Goal: Task Accomplishment & Management: Manage account settings

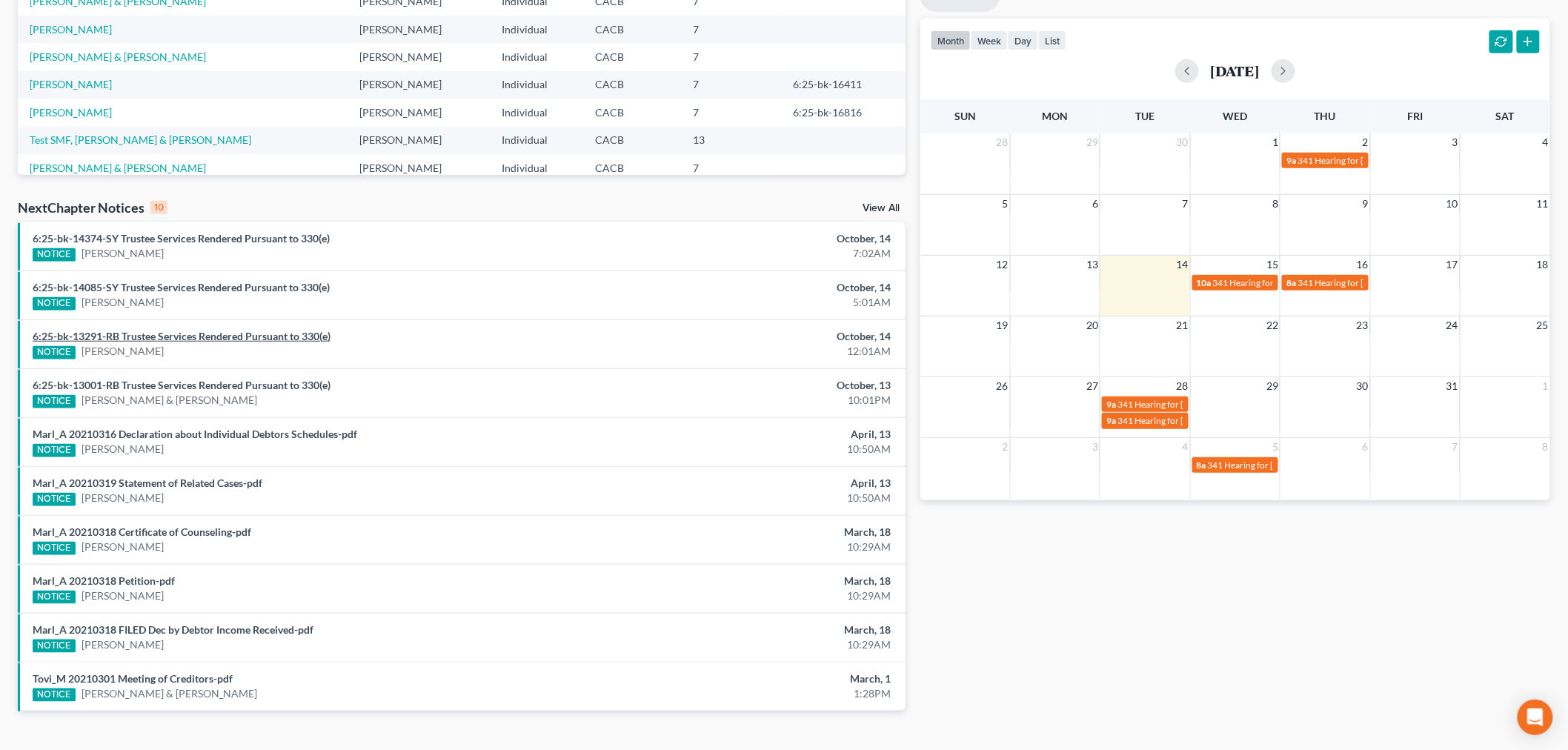
scroll to position [312, 0]
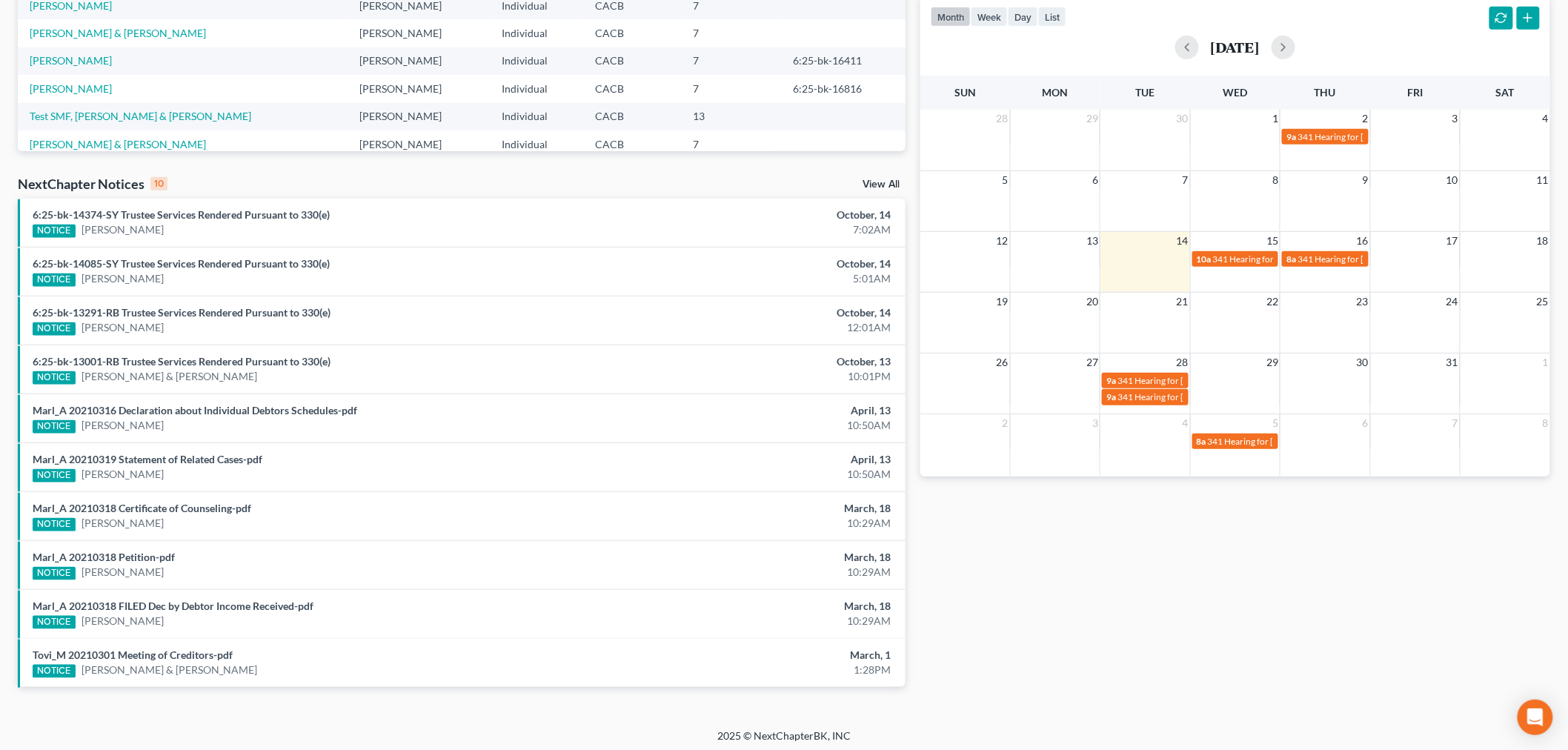
click at [154, 185] on div "10" at bounding box center [159, 183] width 17 height 13
click at [895, 186] on link "View All" at bounding box center [881, 184] width 37 height 10
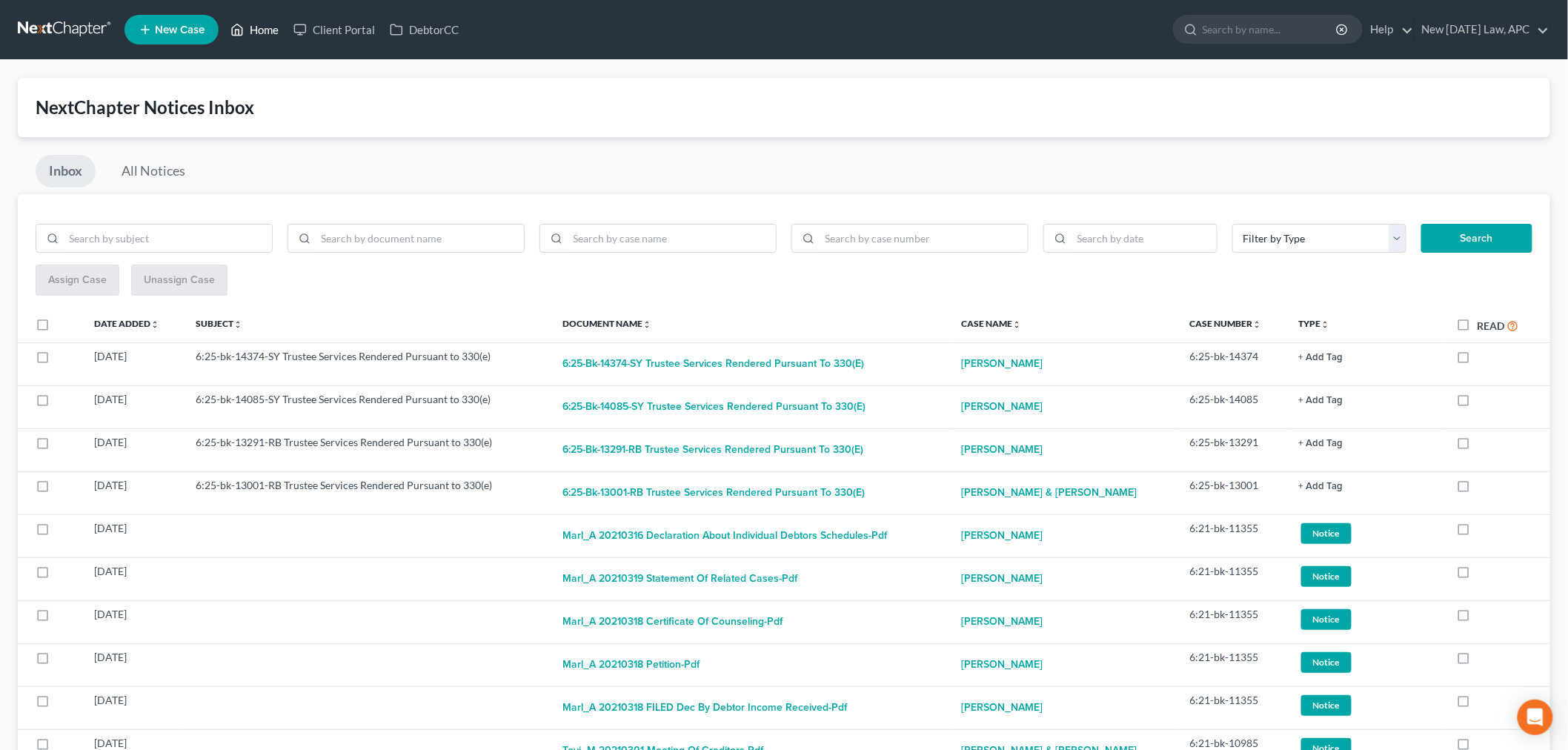
click at [269, 26] on link "Home" at bounding box center [255, 30] width 63 height 26
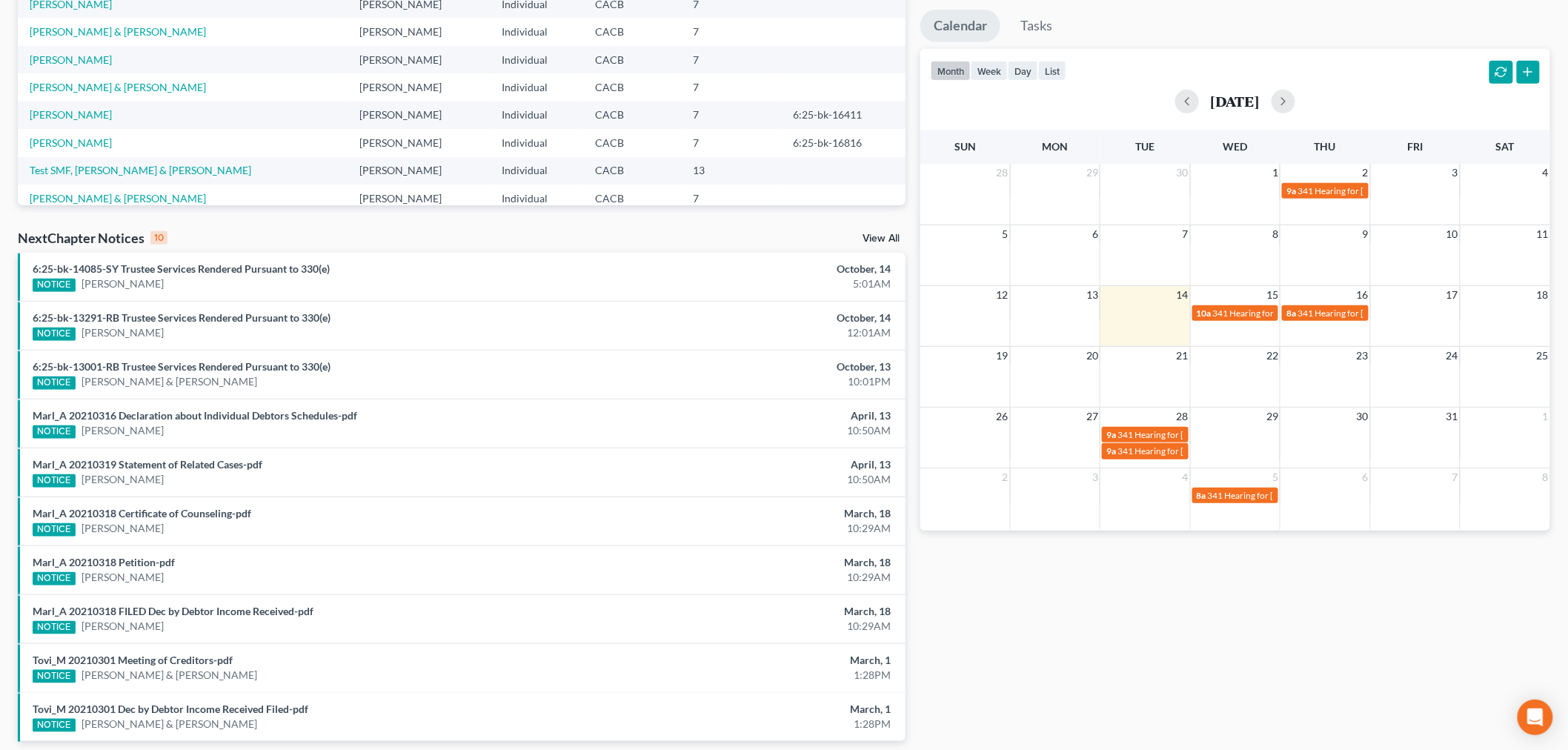
scroll to position [228, 0]
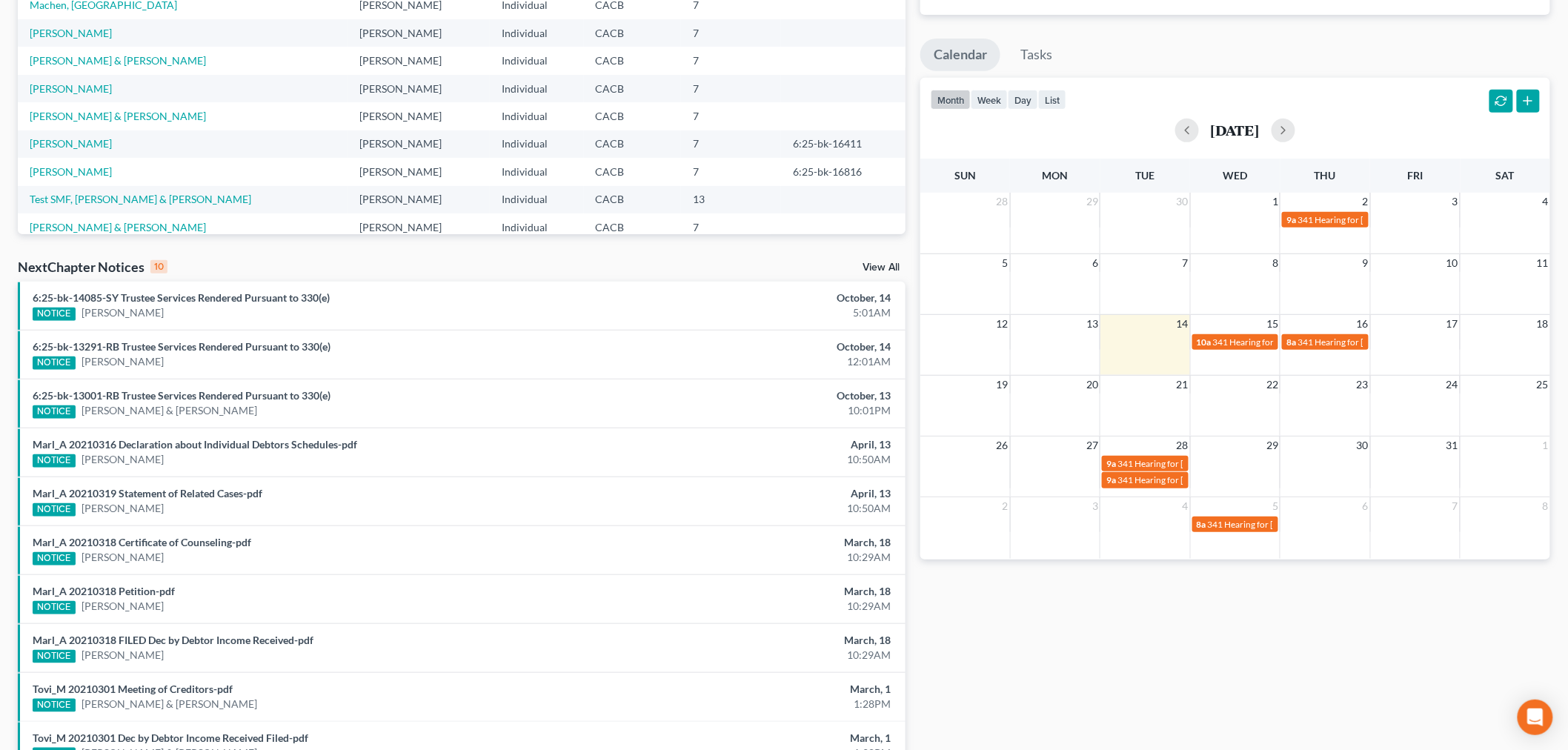
click at [870, 265] on link "View All" at bounding box center [881, 267] width 37 height 10
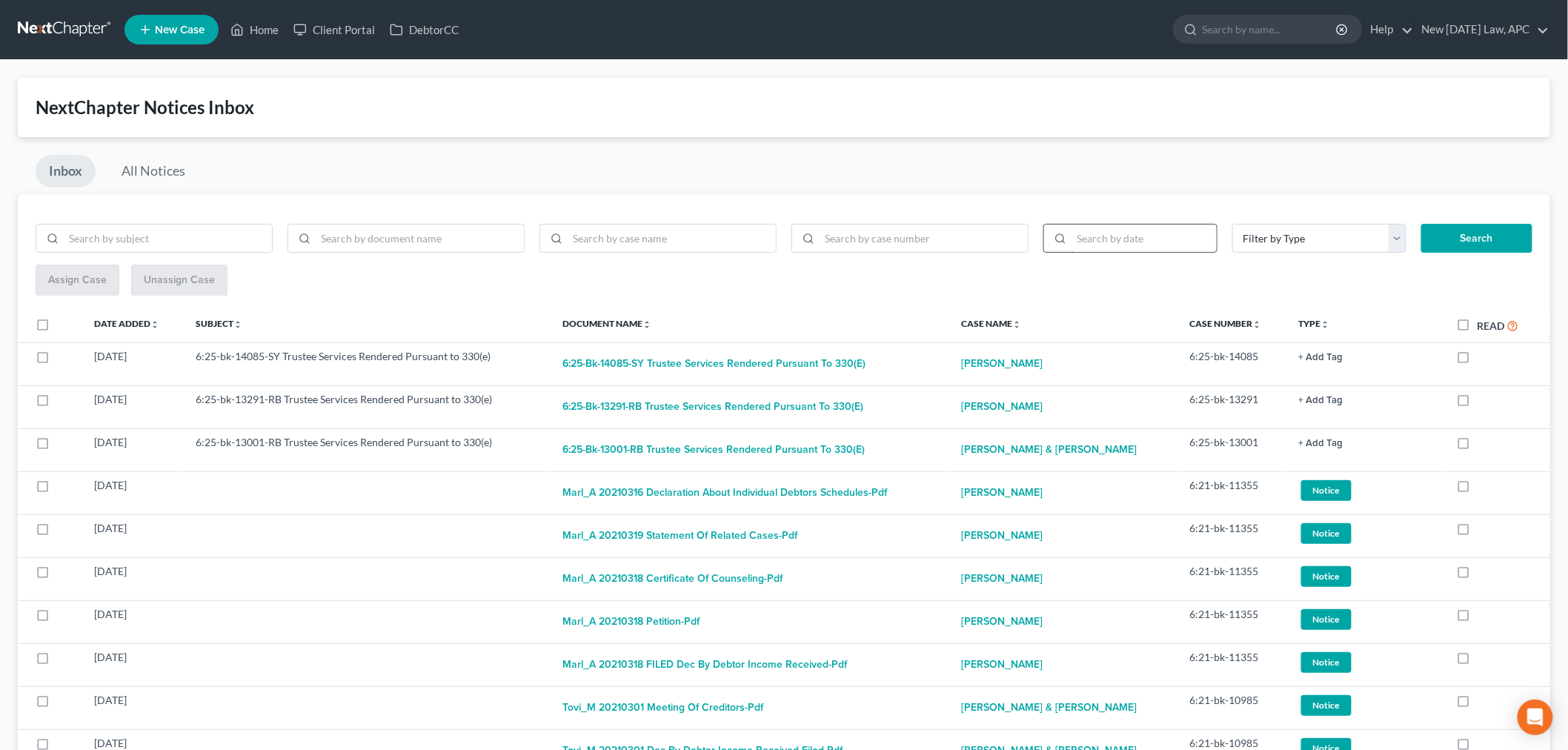
click at [1108, 233] on input "search" at bounding box center [1144, 238] width 146 height 28
click at [1272, 240] on select "Filter by Type Hearing Notice Proof of Claim" at bounding box center [1320, 238] width 174 height 30
click at [1120, 280] on div "Assign Case Unassign Case" at bounding box center [784, 280] width 1497 height 32
click at [165, 241] on input "search" at bounding box center [167, 238] width 208 height 28
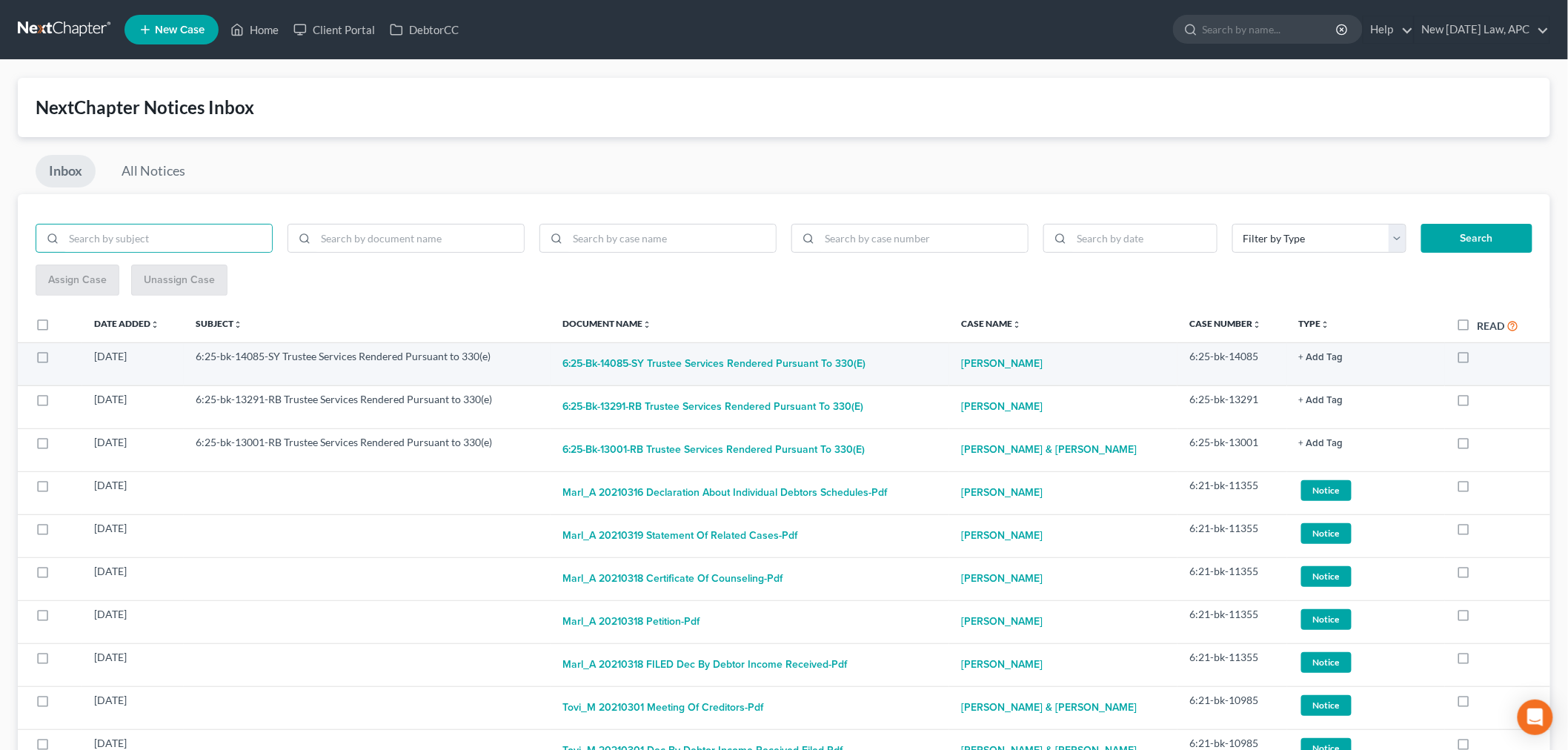
click at [418, 360] on td "6:25-bk-14085-SY Trustee Services Rendered Pursuant to 330(e)" at bounding box center [367, 364] width 367 height 43
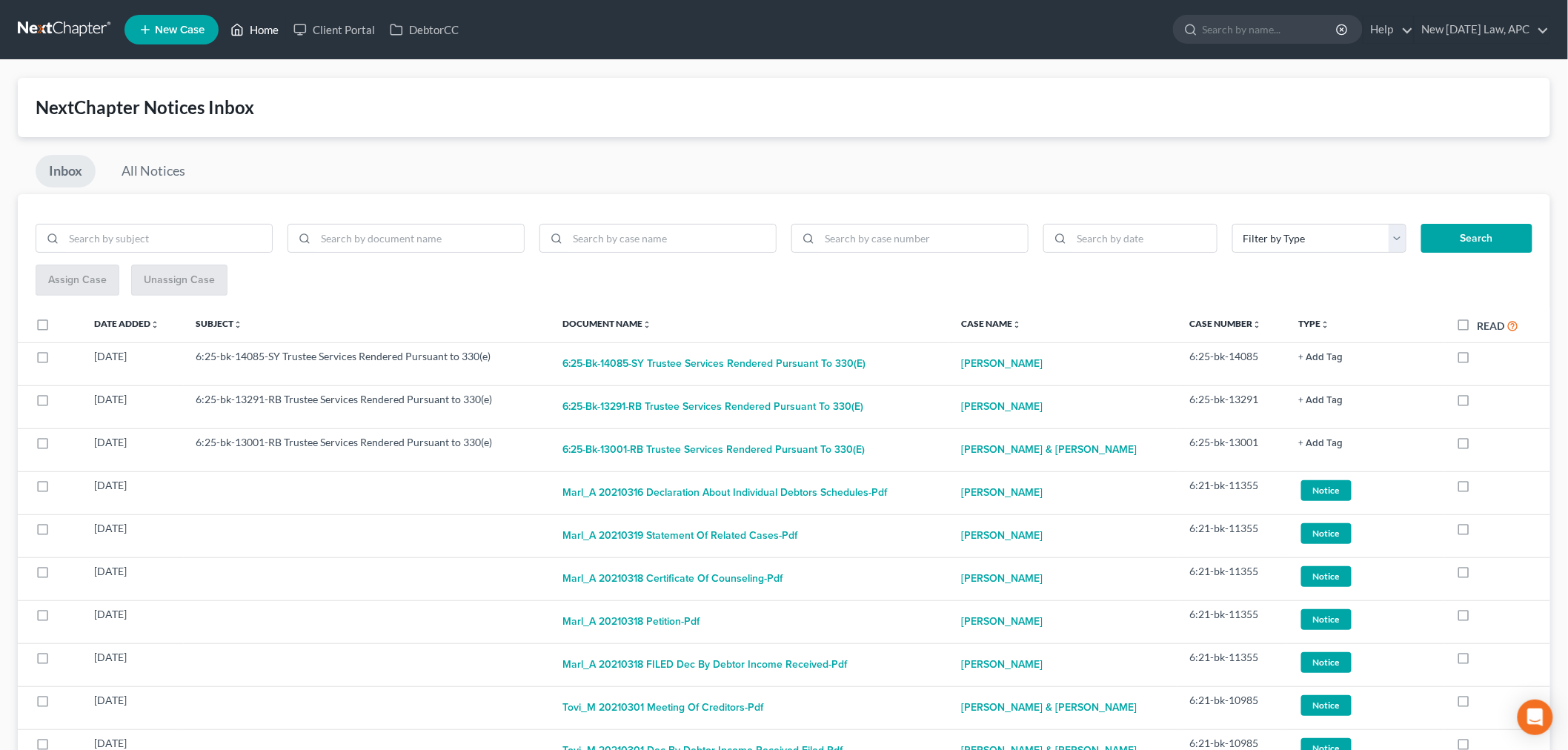
click at [276, 33] on link "Home" at bounding box center [255, 30] width 63 height 26
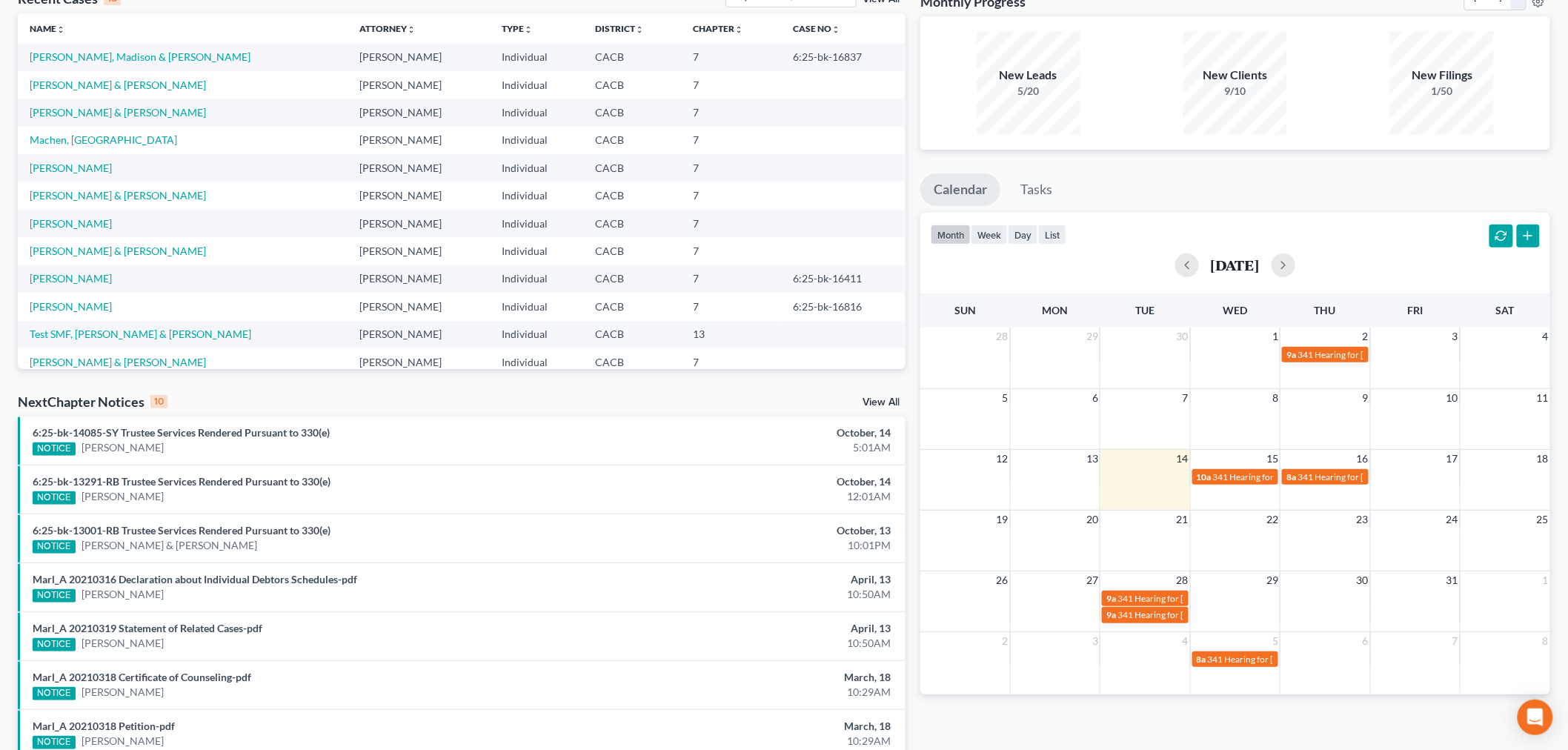
scroll to position [64, 0]
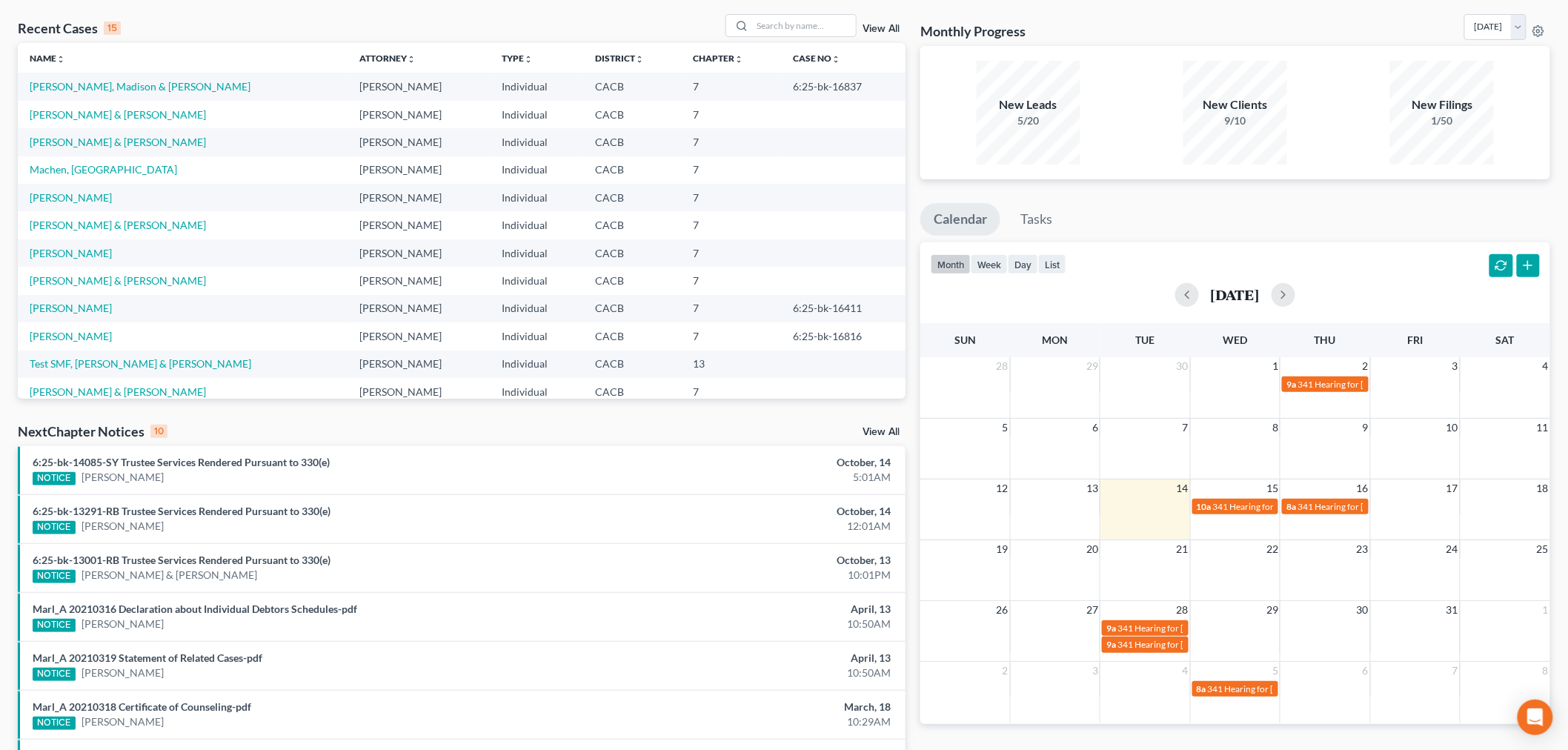
click at [881, 427] on link "View All" at bounding box center [881, 431] width 37 height 10
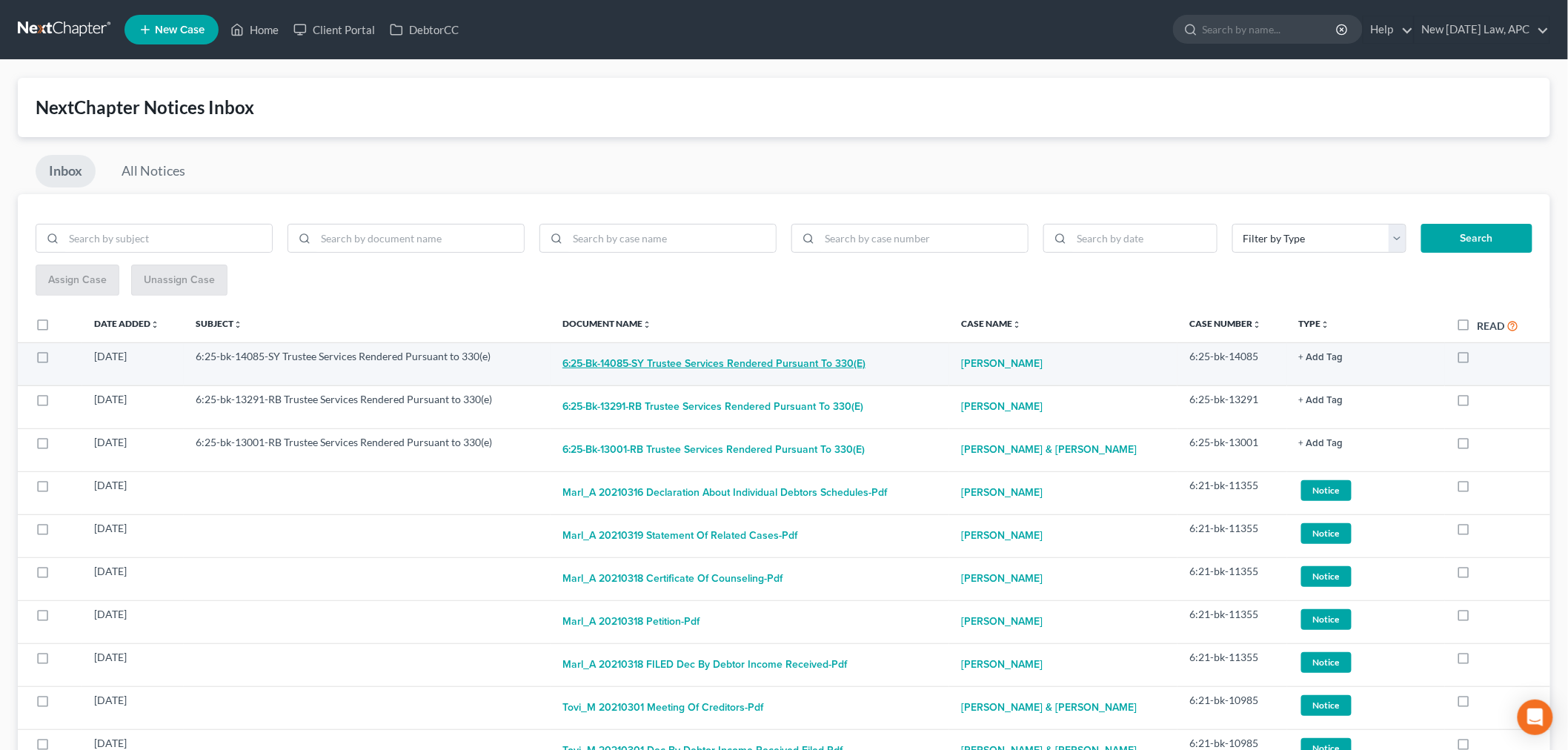
click at [590, 363] on button "6:25-bk-14085-SY Trustee Services Rendered Pursuant to 330(e)" at bounding box center [713, 364] width 303 height 30
checkbox input "true"
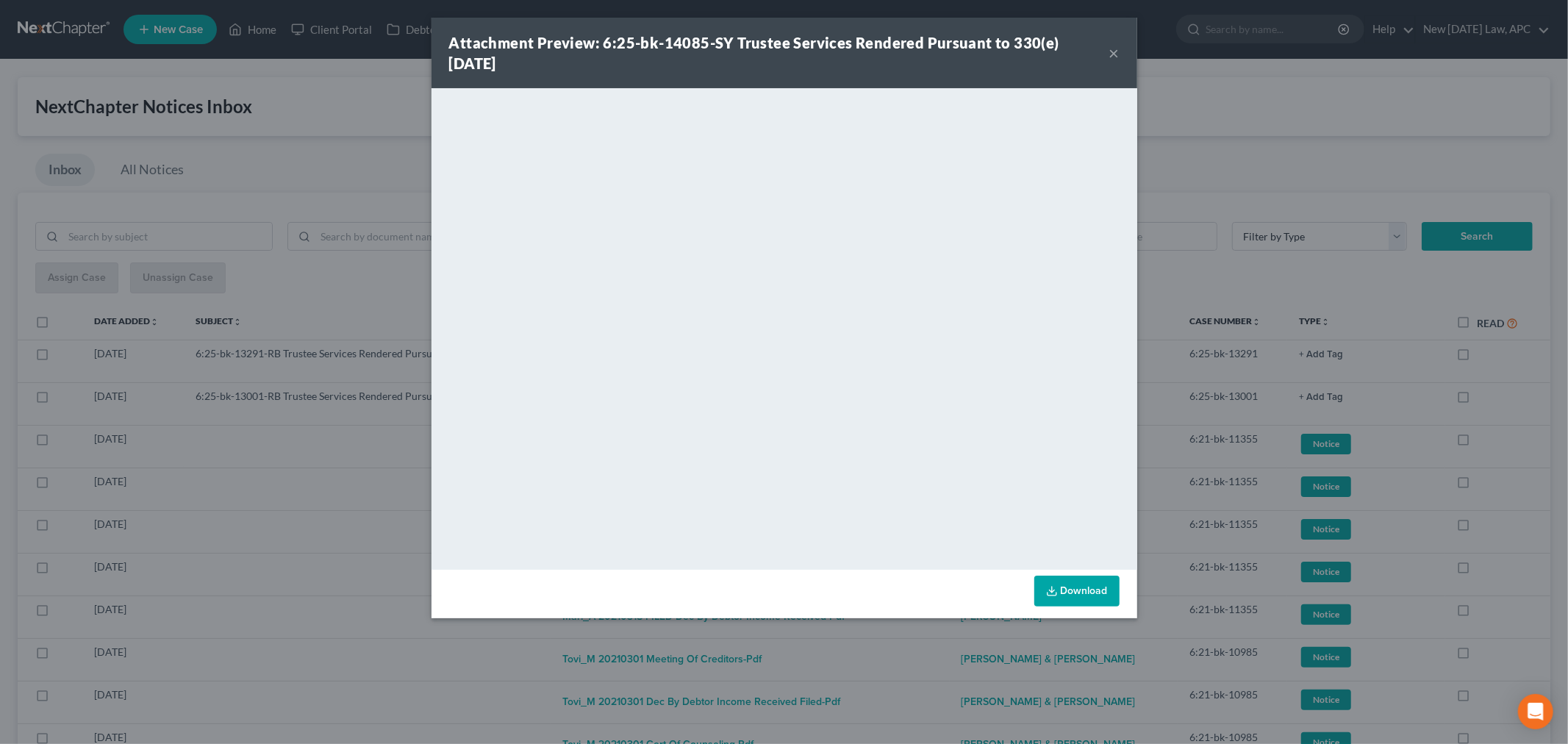
click at [1114, 59] on button "×" at bounding box center [1114, 53] width 10 height 18
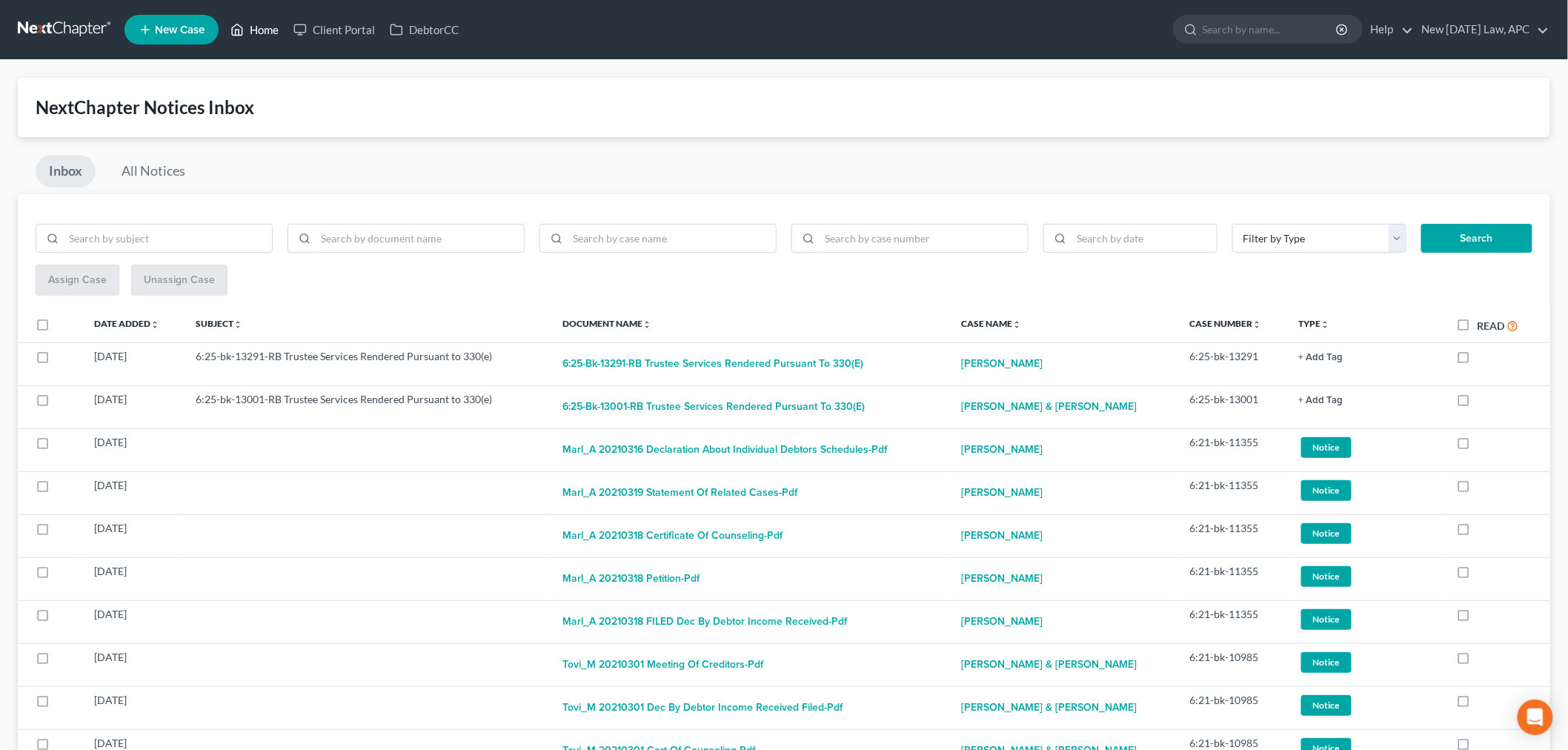
click at [262, 33] on link "Home" at bounding box center [255, 30] width 63 height 26
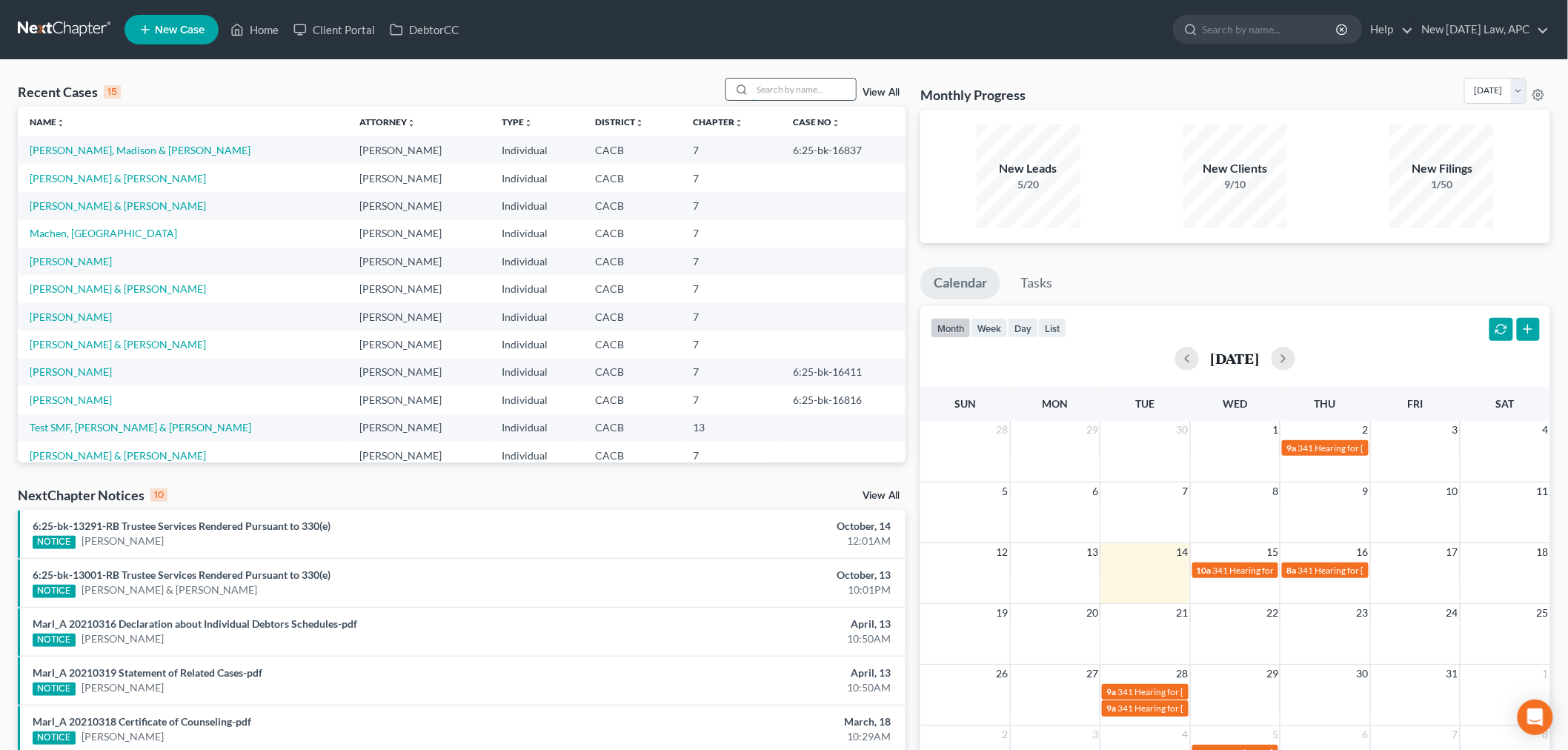
click at [773, 86] on input "search" at bounding box center [803, 90] width 104 height 22
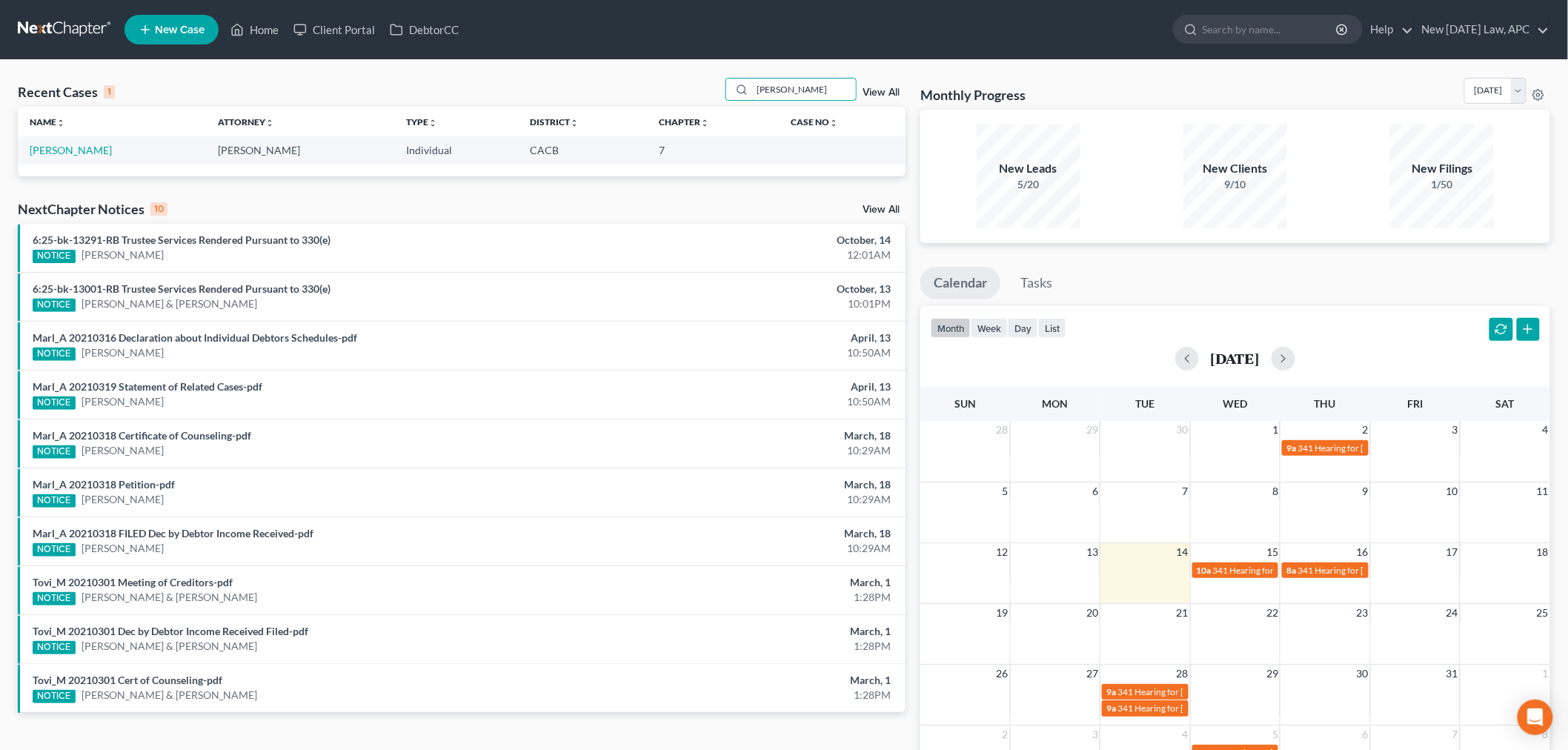
type input "[PERSON_NAME]"
click at [882, 95] on link "View All" at bounding box center [881, 92] width 37 height 10
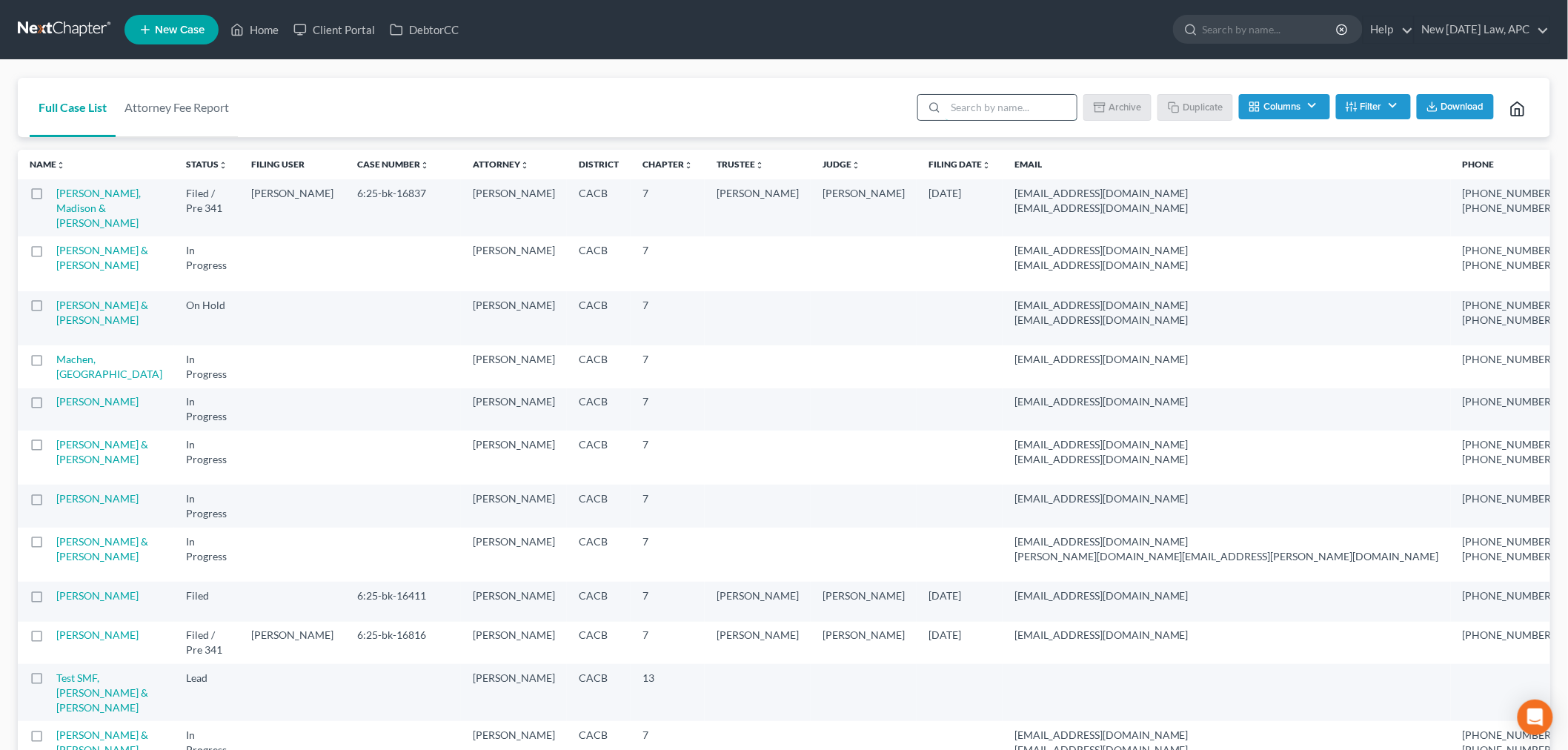
click at [972, 102] on input "search" at bounding box center [1011, 107] width 131 height 25
click at [1361, 105] on button "Filter" at bounding box center [1373, 107] width 75 height 25
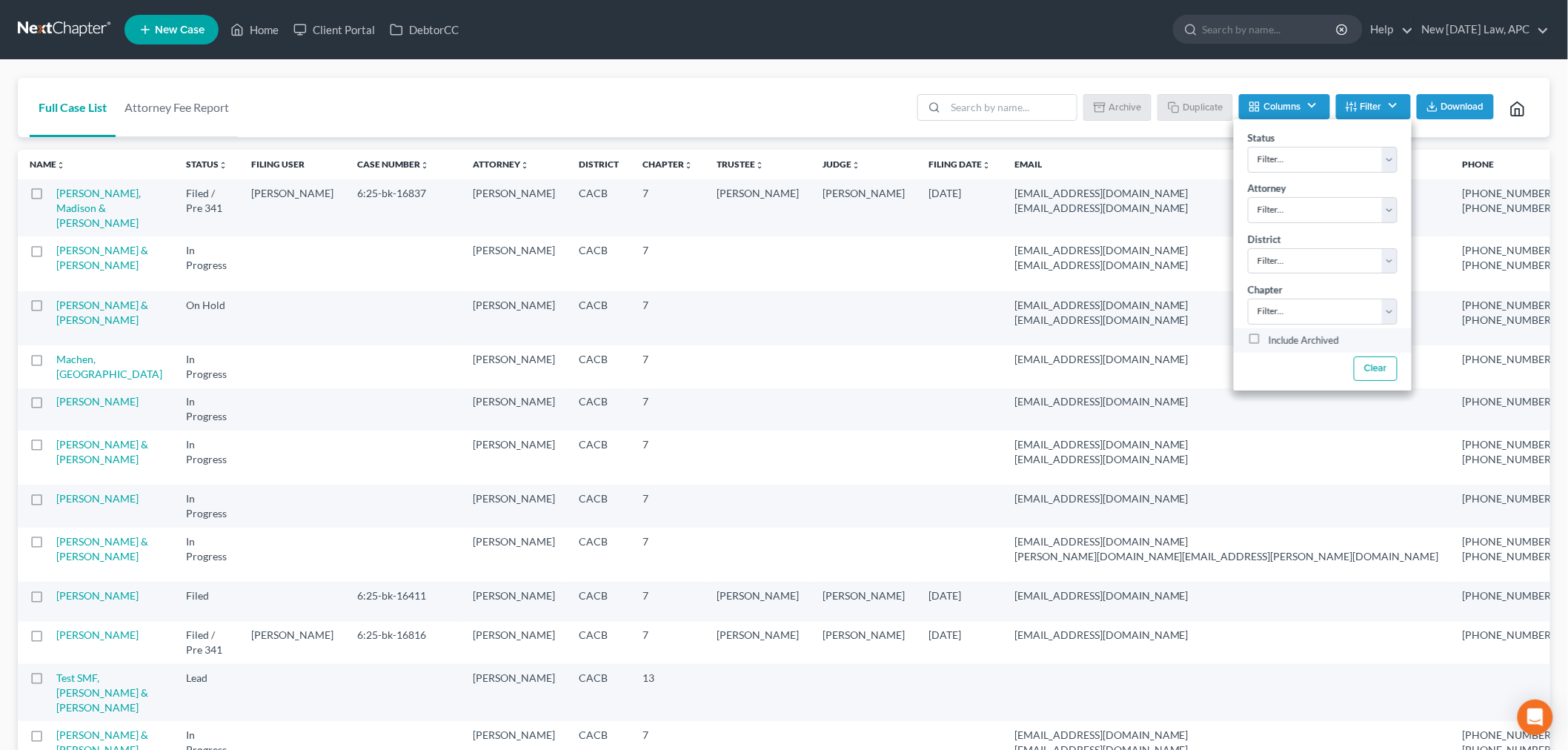
click at [1269, 341] on label "Include Archived" at bounding box center [1304, 340] width 70 height 18
click at [1274, 341] on input "Include Archived" at bounding box center [1279, 336] width 9 height 9
checkbox input "true"
click at [997, 101] on input "search" at bounding box center [1011, 107] width 131 height 25
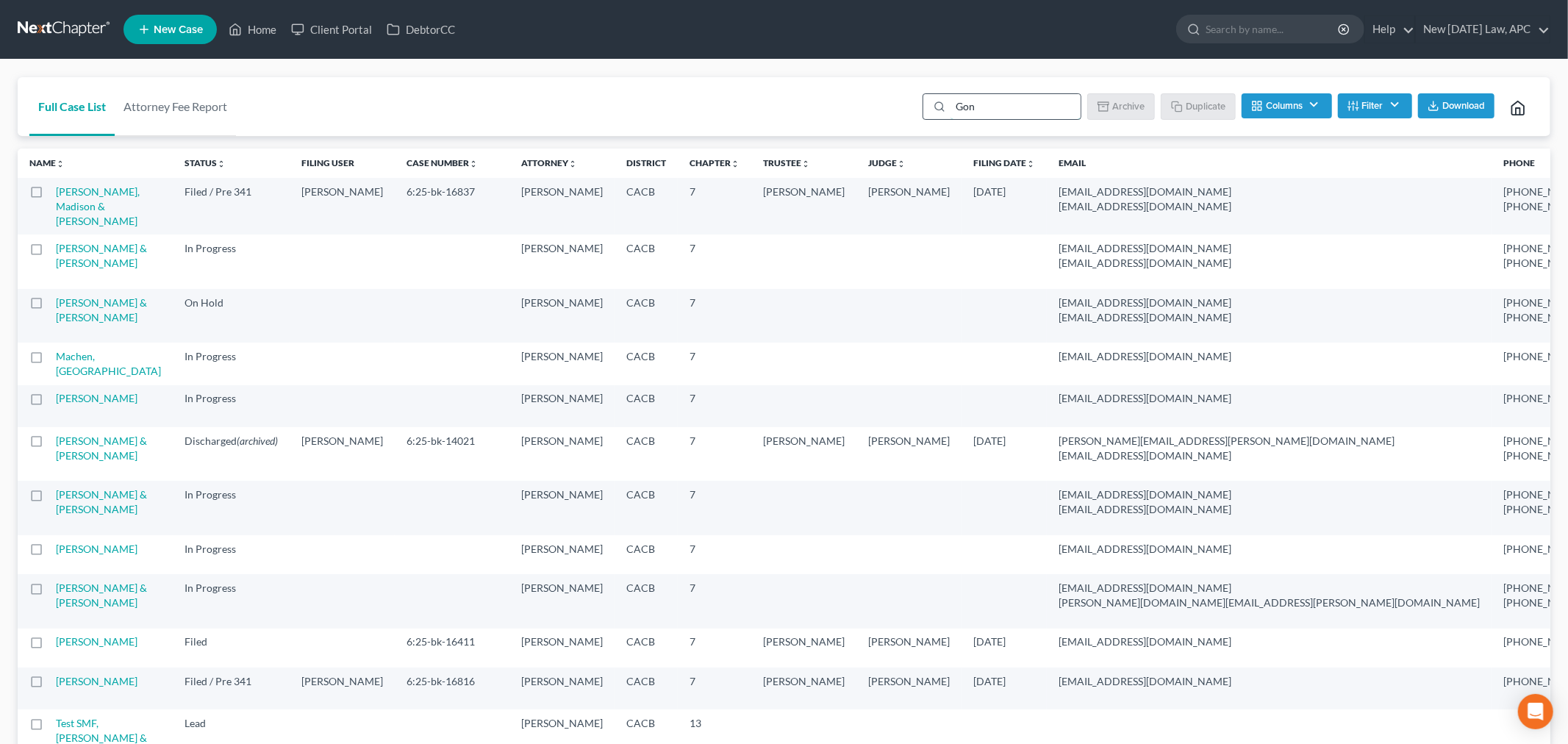
type input "Gonz"
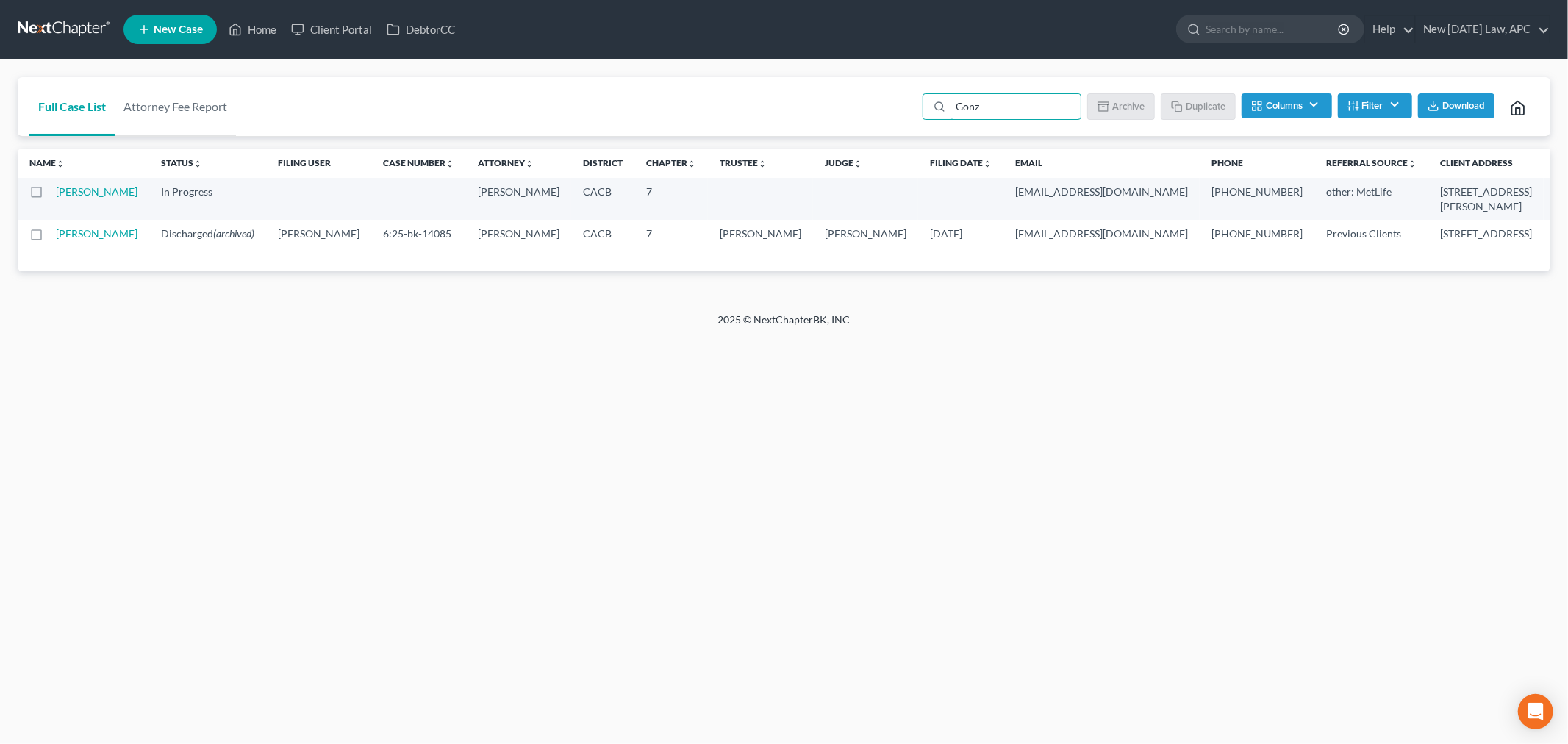
click at [77, 254] on td "[PERSON_NAME]" at bounding box center [102, 240] width 93 height 39
click at [79, 240] on link "[PERSON_NAME]" at bounding box center [97, 233] width 82 height 12
select select "1"
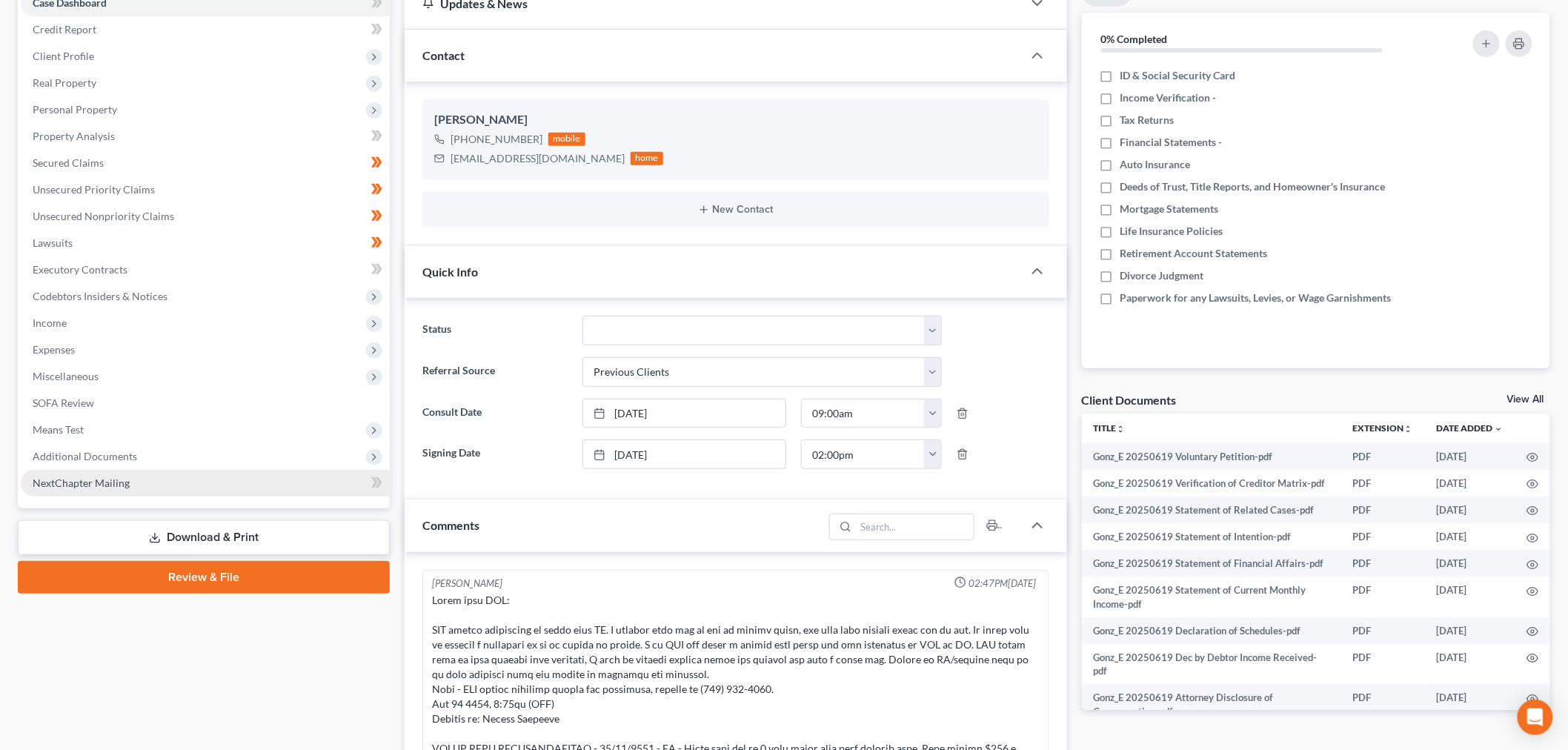
scroll to position [916, 0]
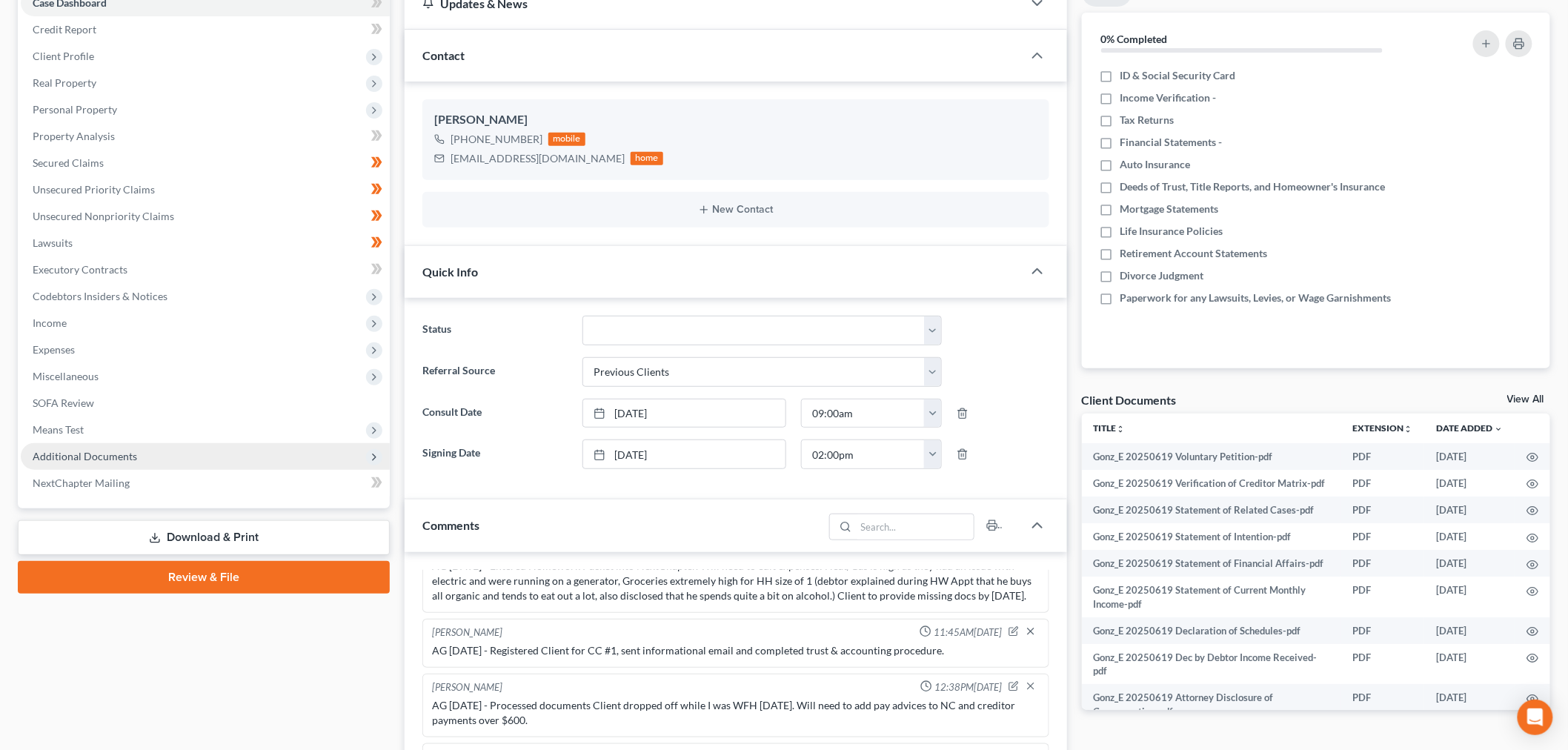
click at [116, 460] on span "Additional Documents" at bounding box center [85, 456] width 104 height 12
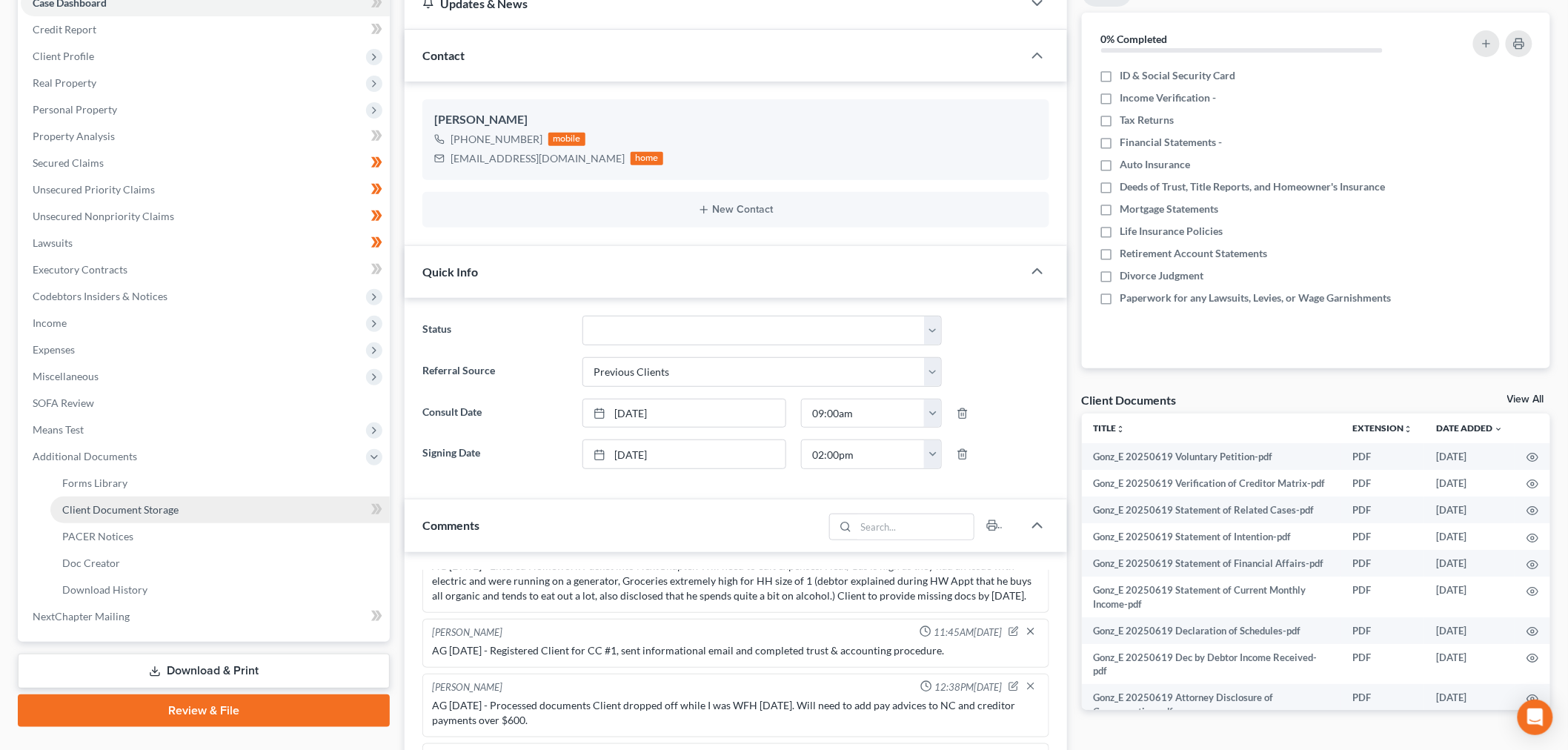
click at [136, 503] on span "Client Document Storage" at bounding box center [120, 509] width 116 height 12
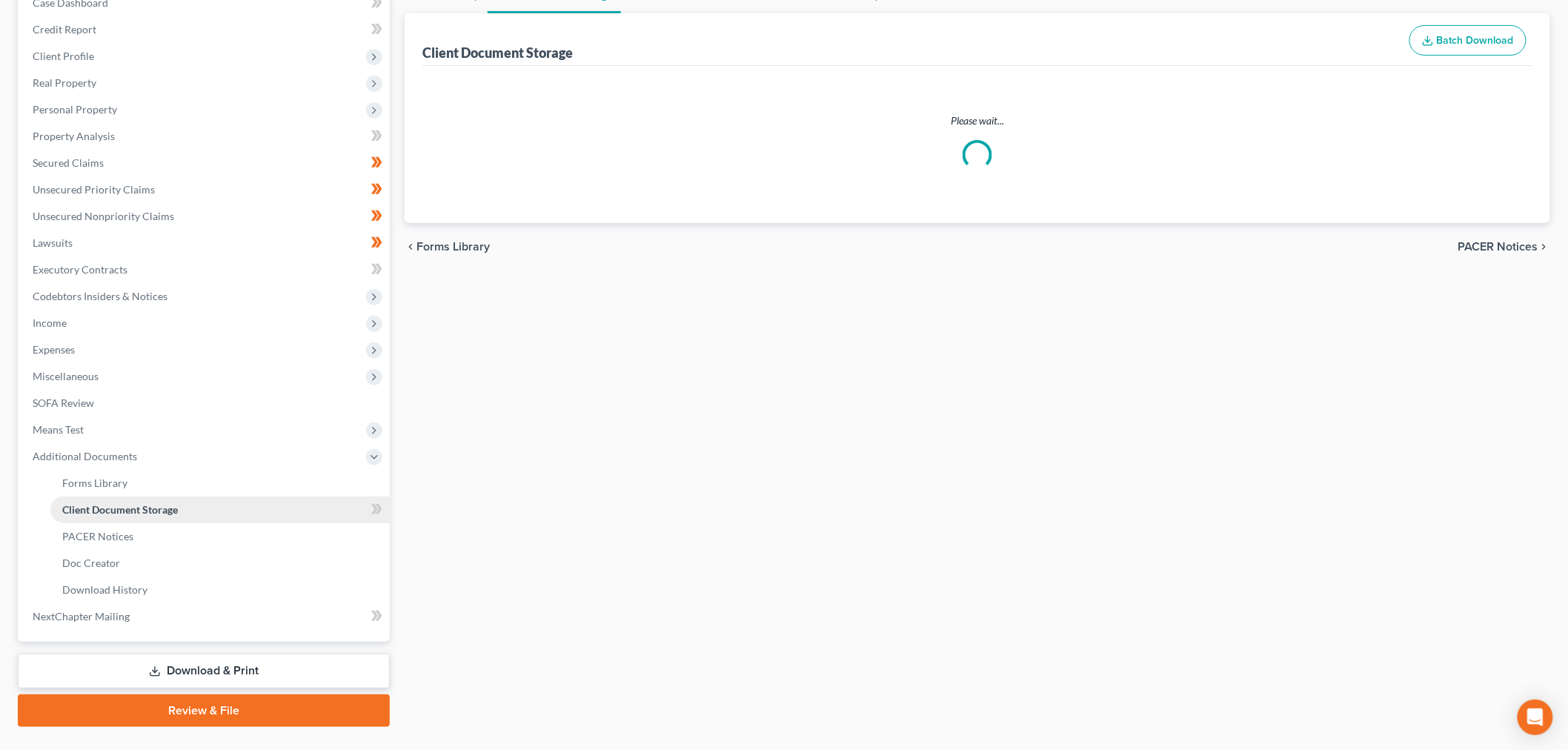
scroll to position [23, 0]
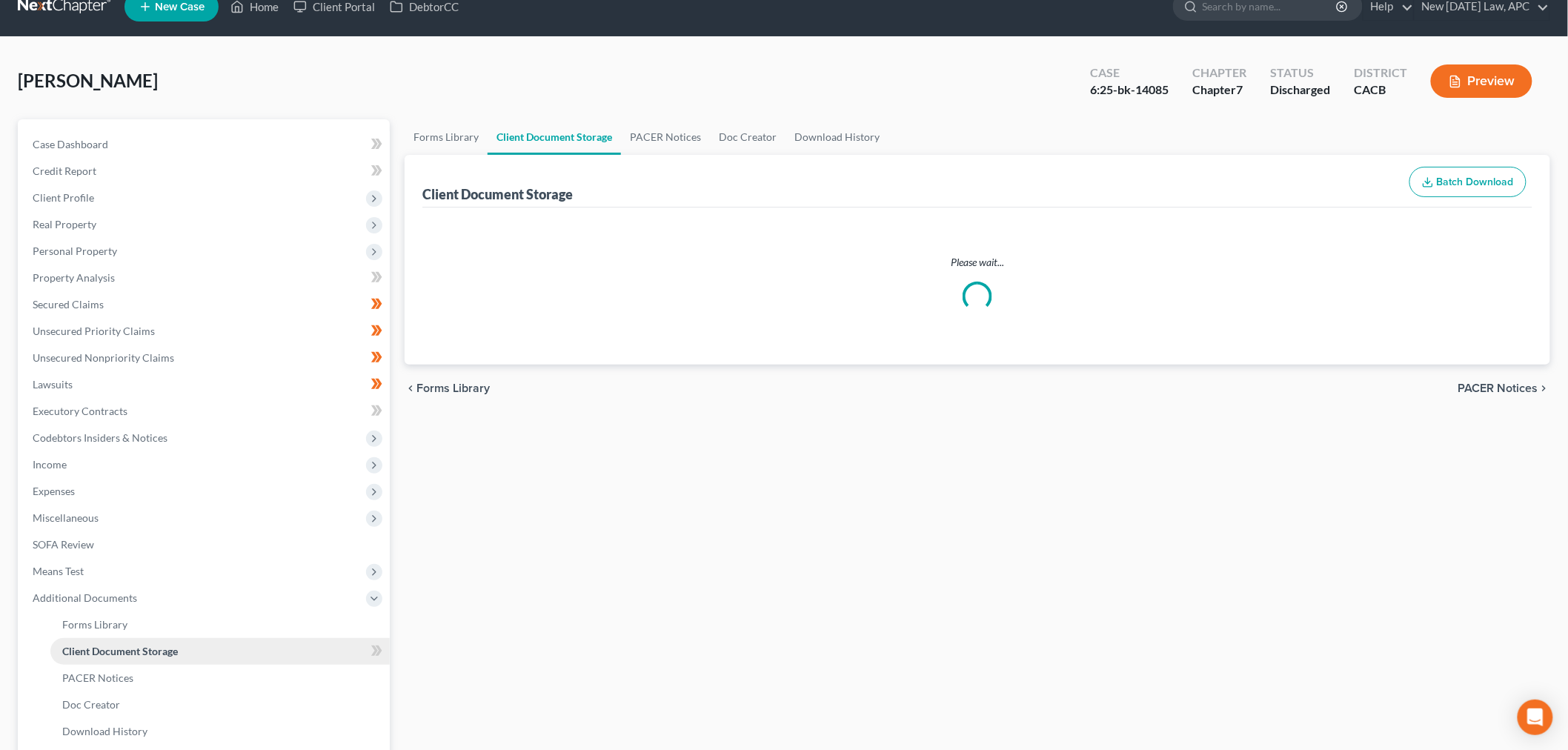
select select "51"
select select "30"
select select "56"
select select "55"
select select "57"
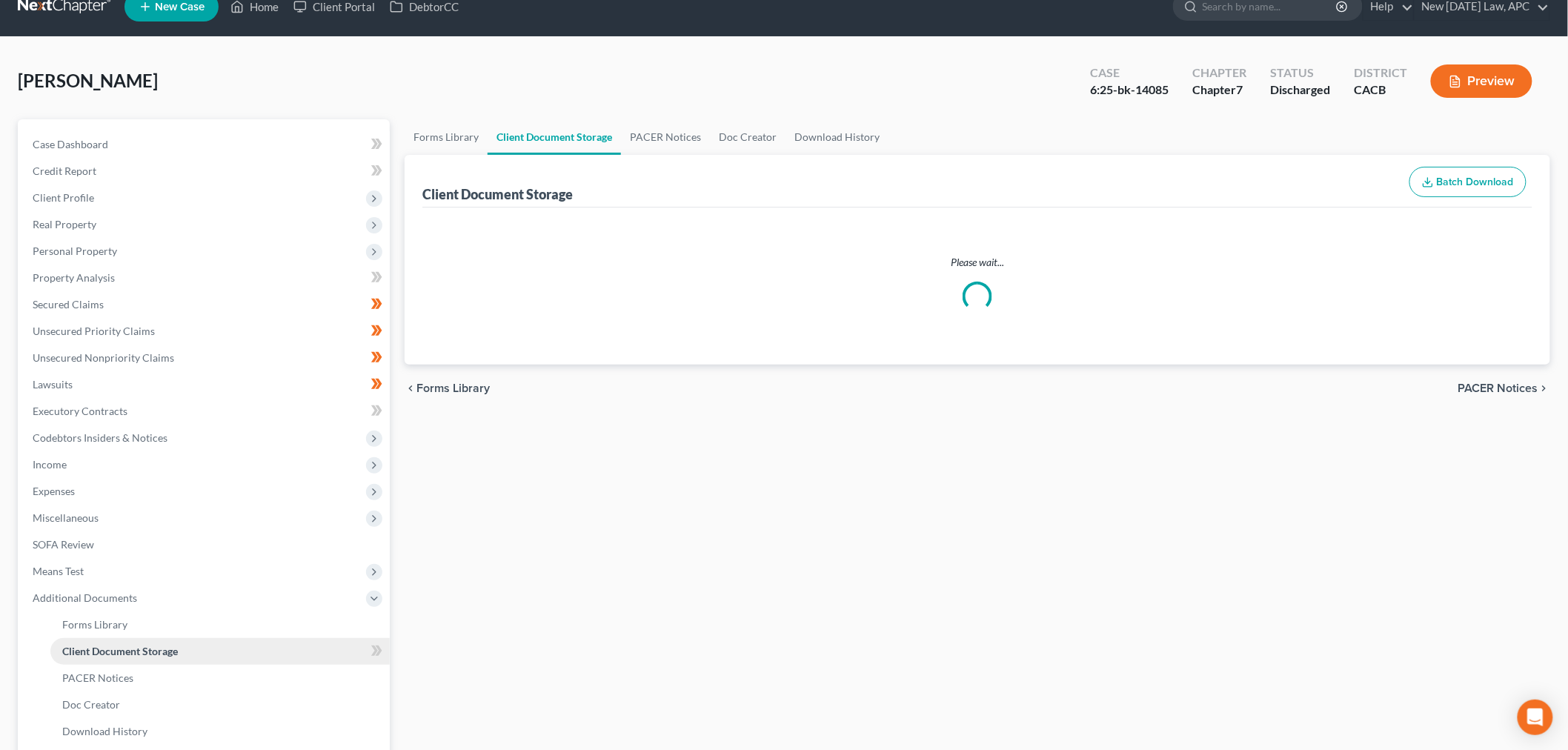
select select "58"
select select "65"
select select "59"
select select "60"
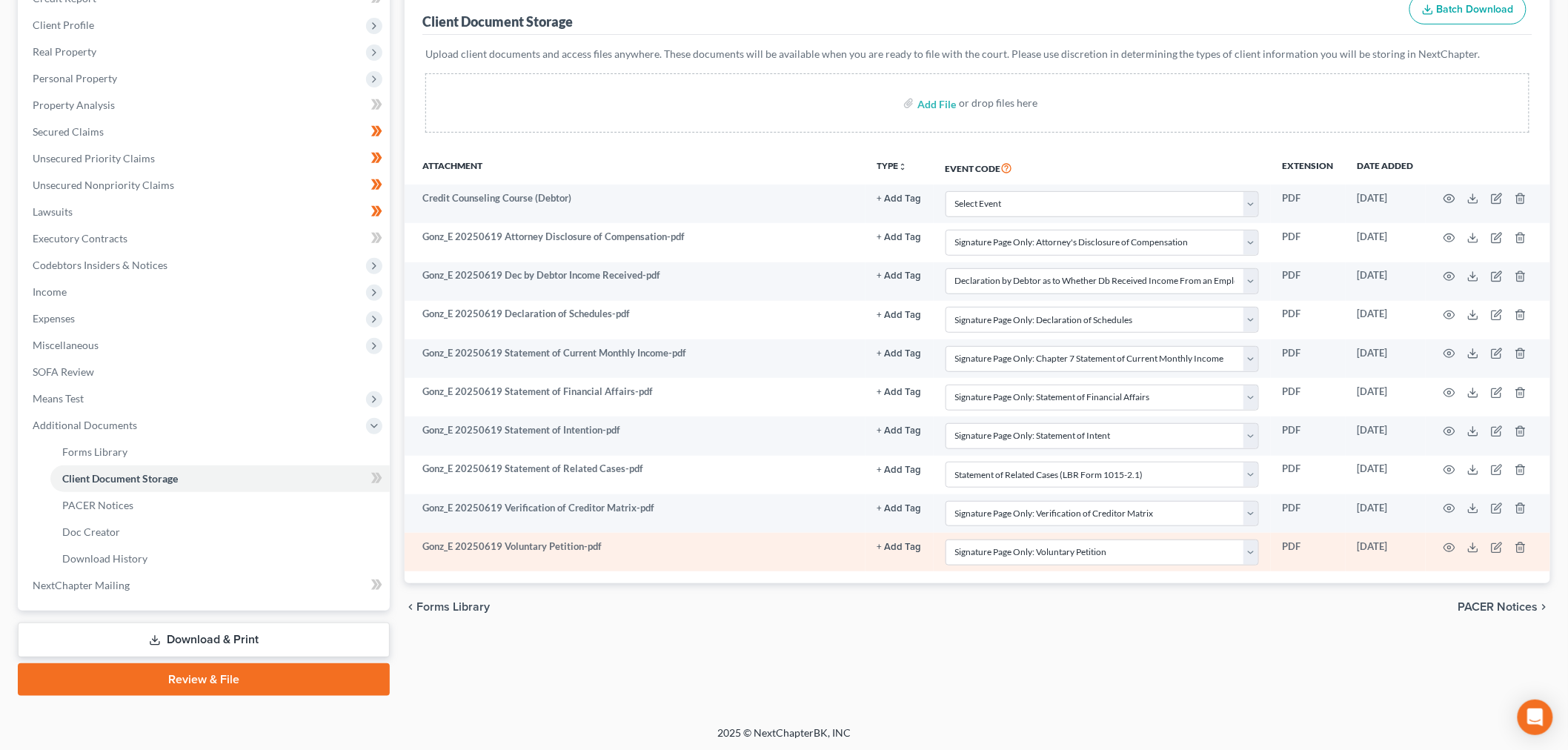
scroll to position [114, 0]
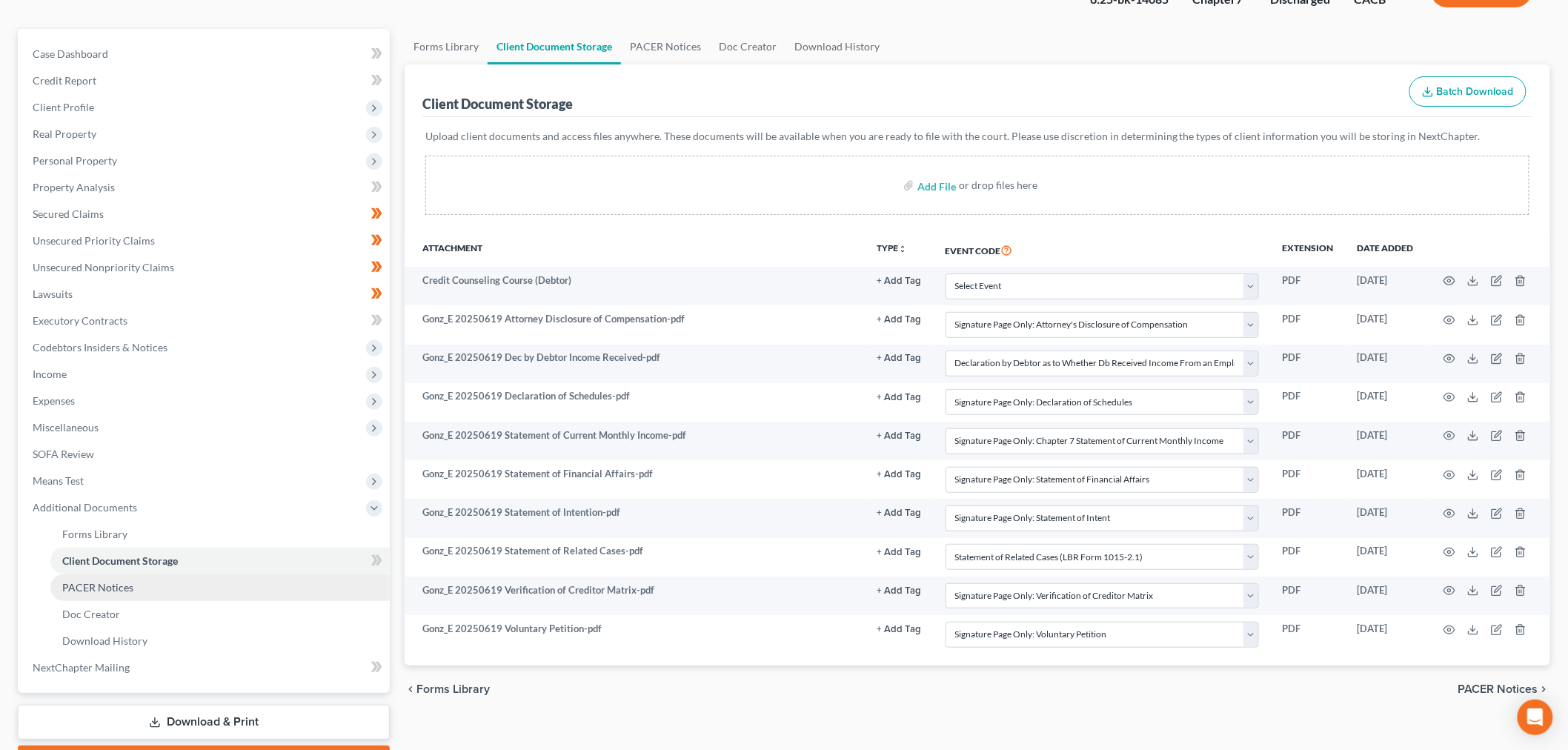
click at [156, 580] on link "PACER Notices" at bounding box center [220, 588] width 339 height 26
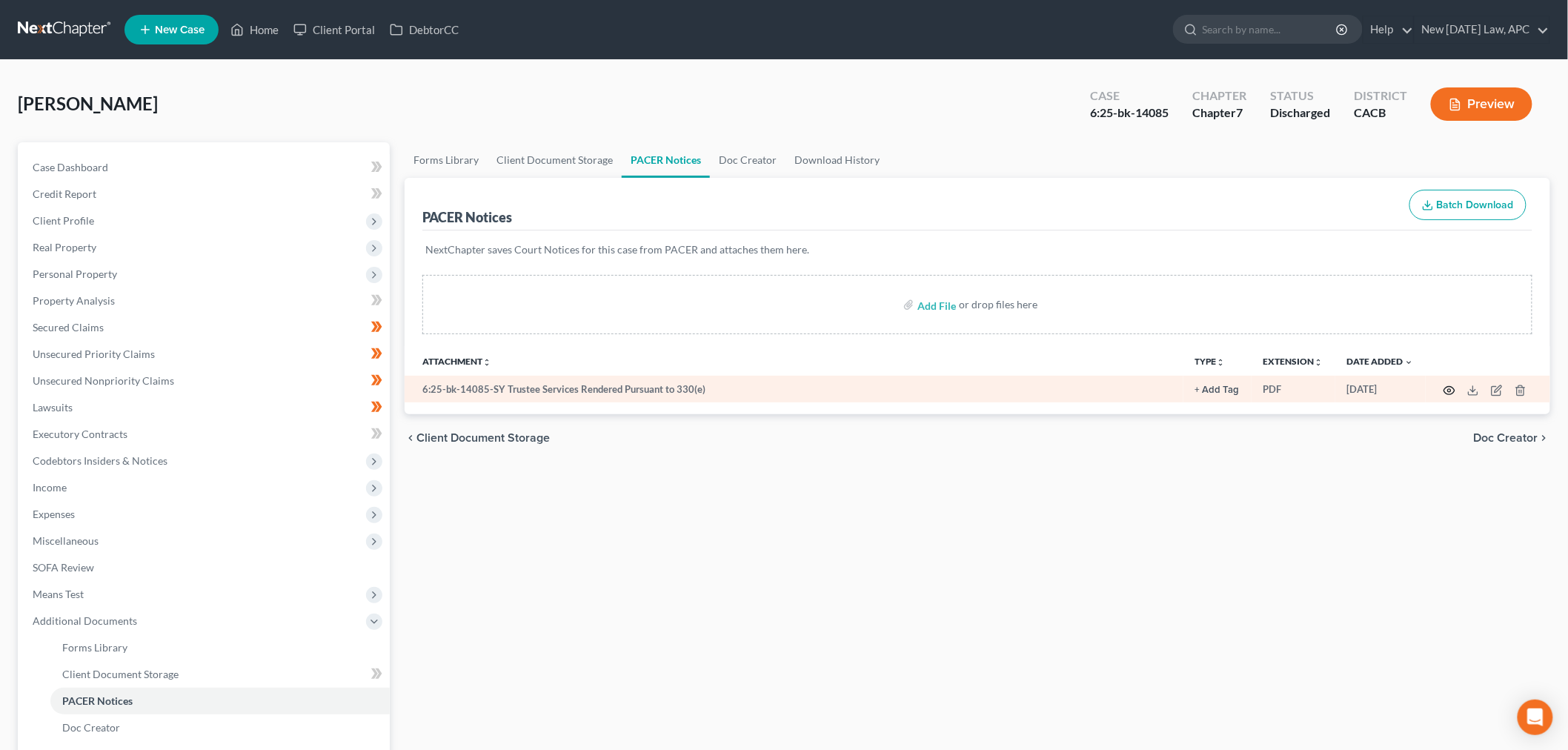
click at [1448, 389] on icon "button" at bounding box center [1449, 390] width 12 height 12
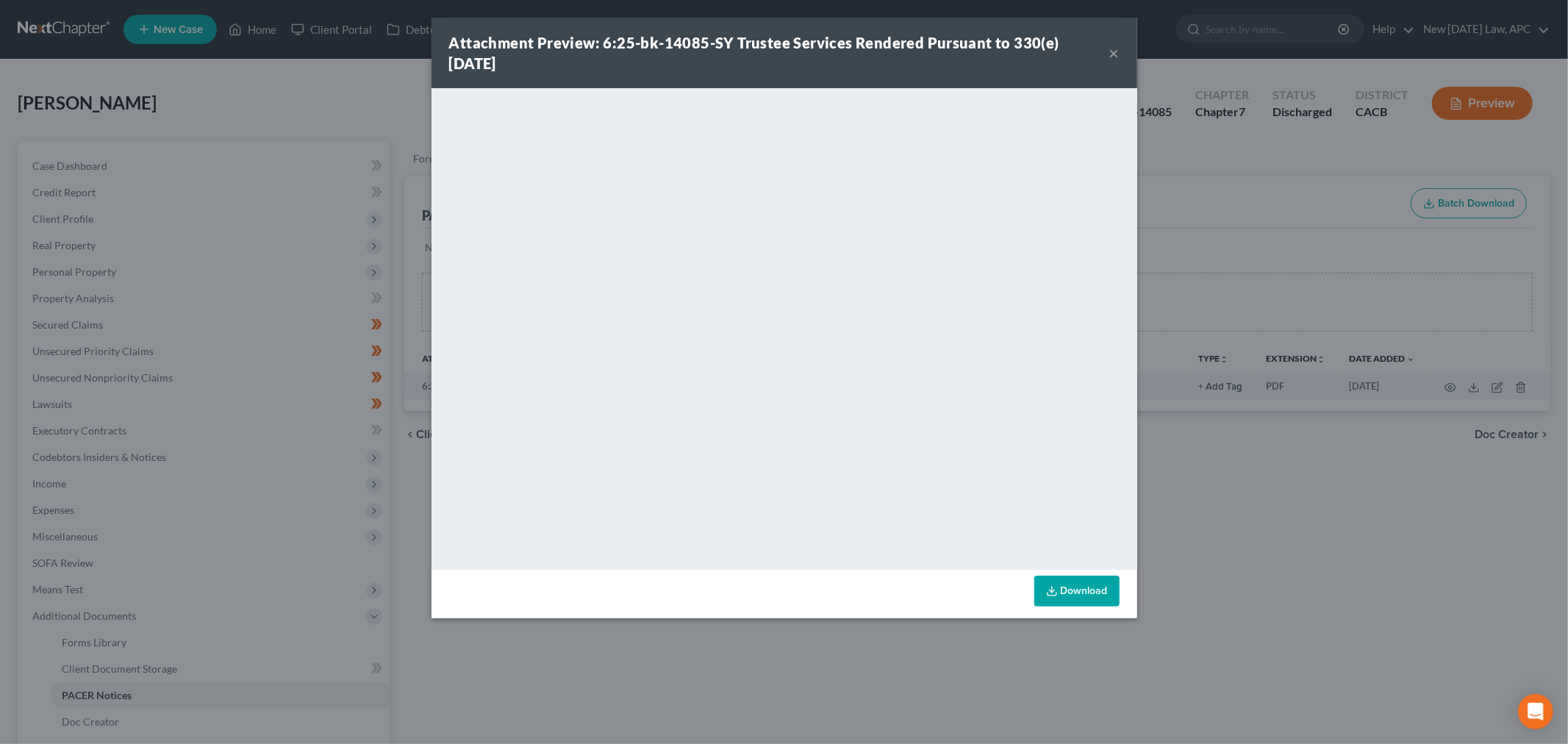
click at [1118, 54] on button "×" at bounding box center [1114, 53] width 10 height 18
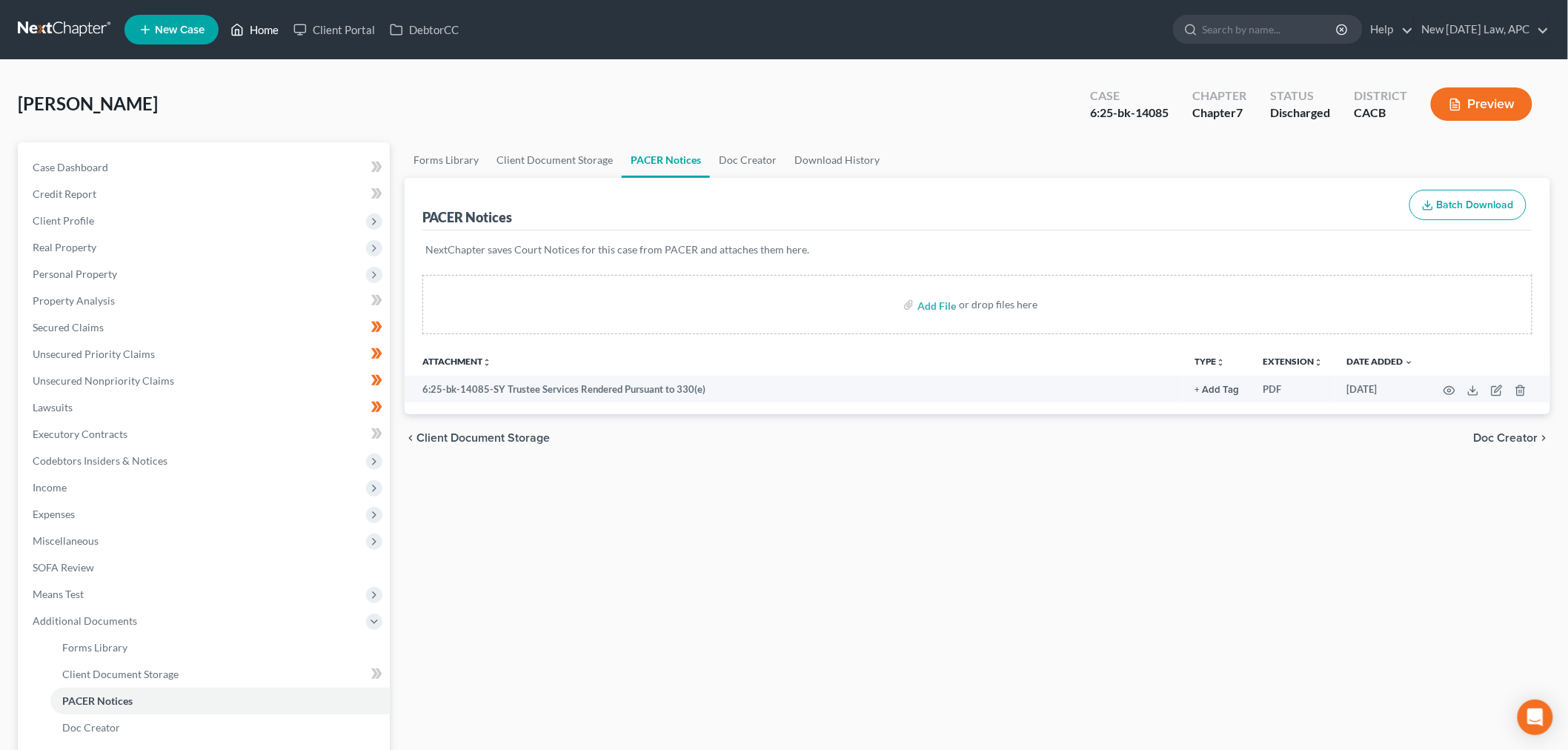
click at [241, 23] on icon at bounding box center [237, 30] width 13 height 18
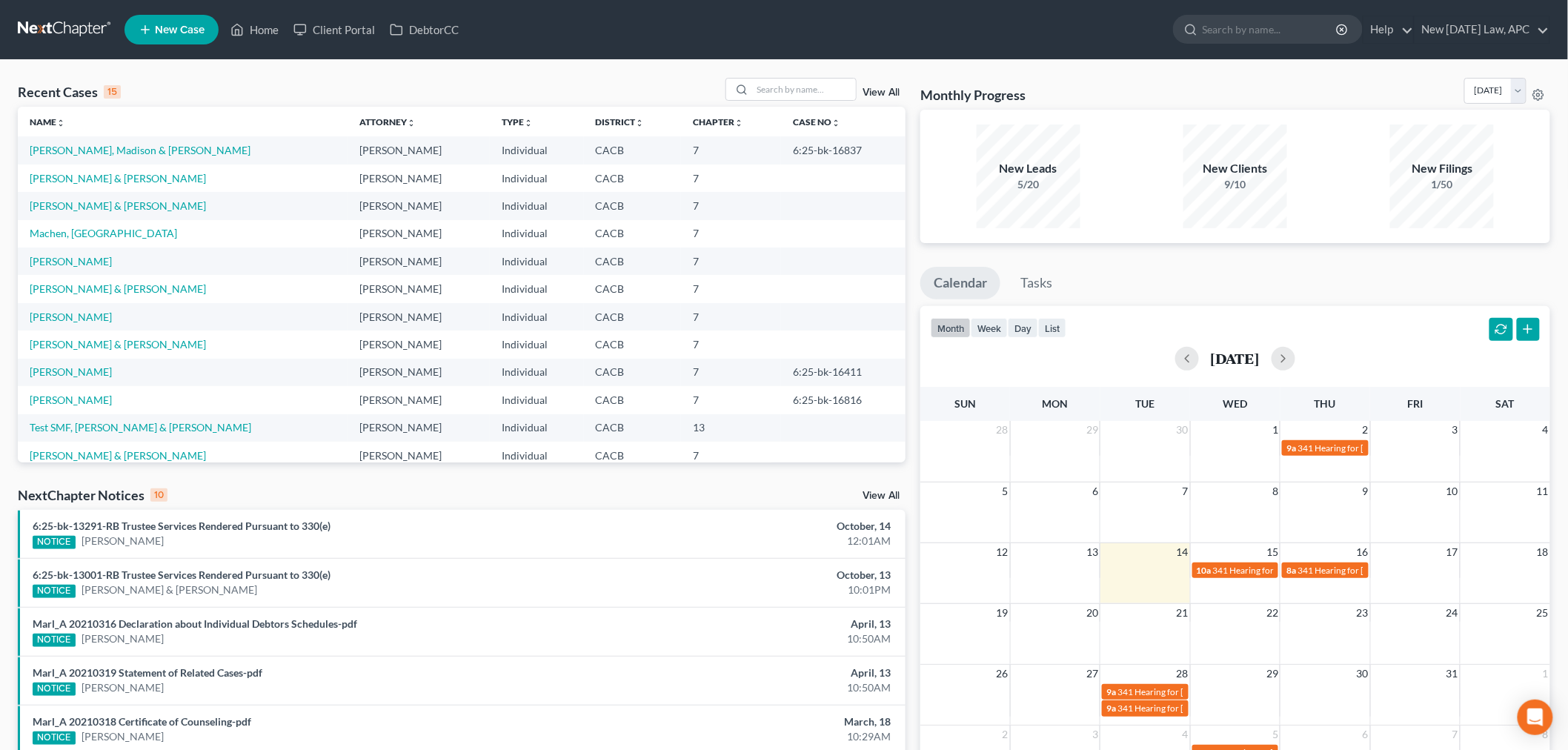
click at [472, 97] on div "Recent Cases 15 View All" at bounding box center [462, 92] width 888 height 29
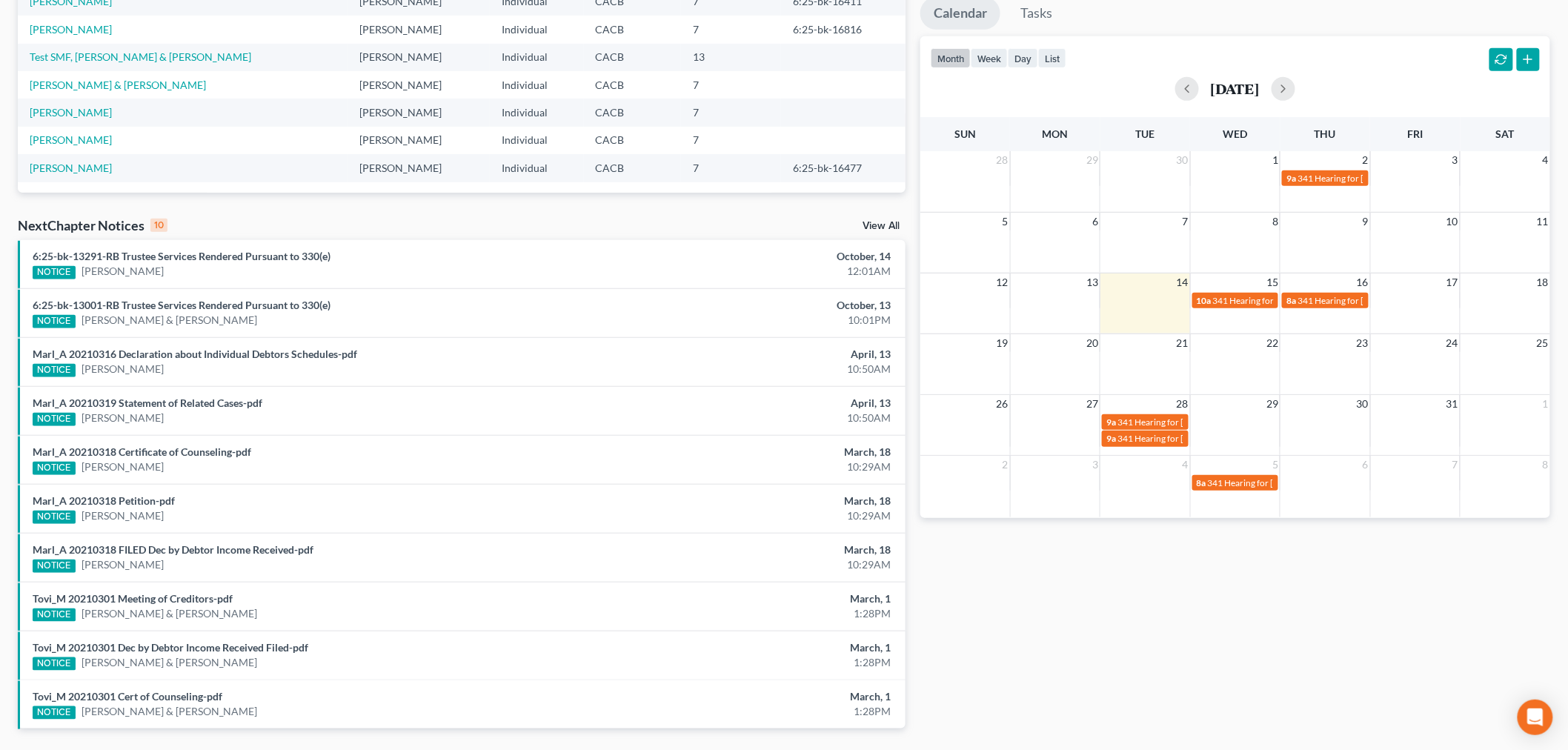
scroll to position [312, 0]
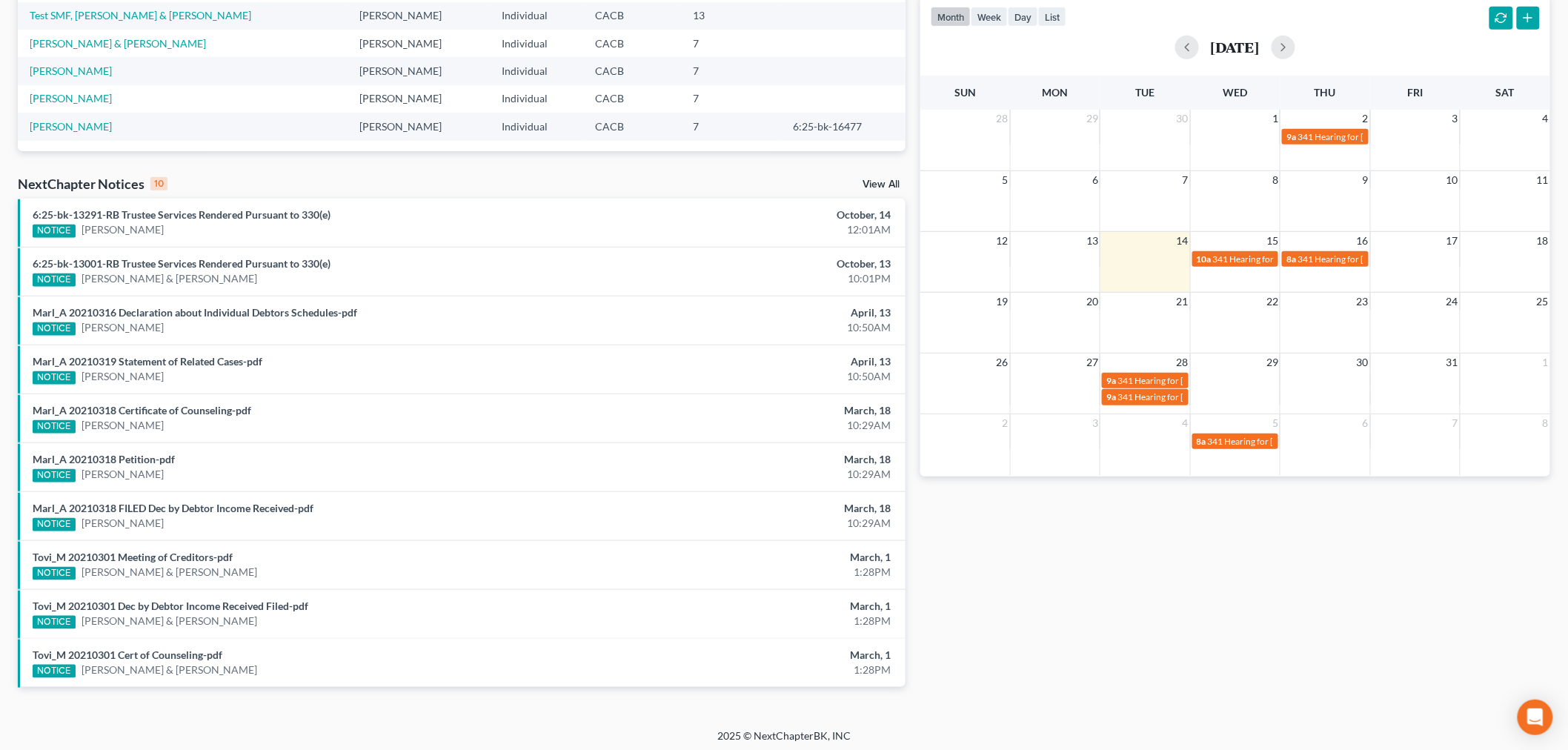
click at [875, 185] on link "View All" at bounding box center [881, 184] width 37 height 10
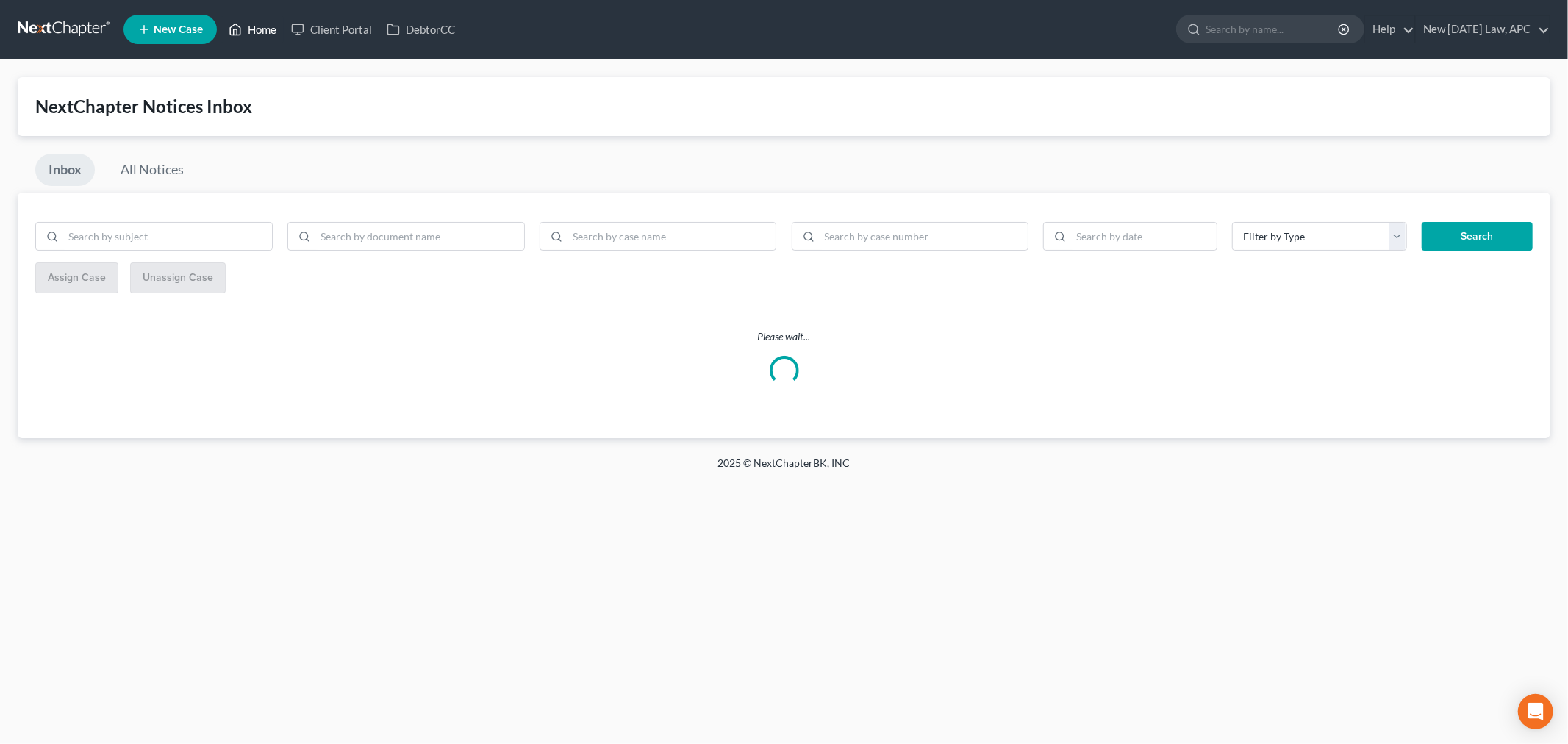
click at [249, 26] on link "Home" at bounding box center [253, 29] width 63 height 26
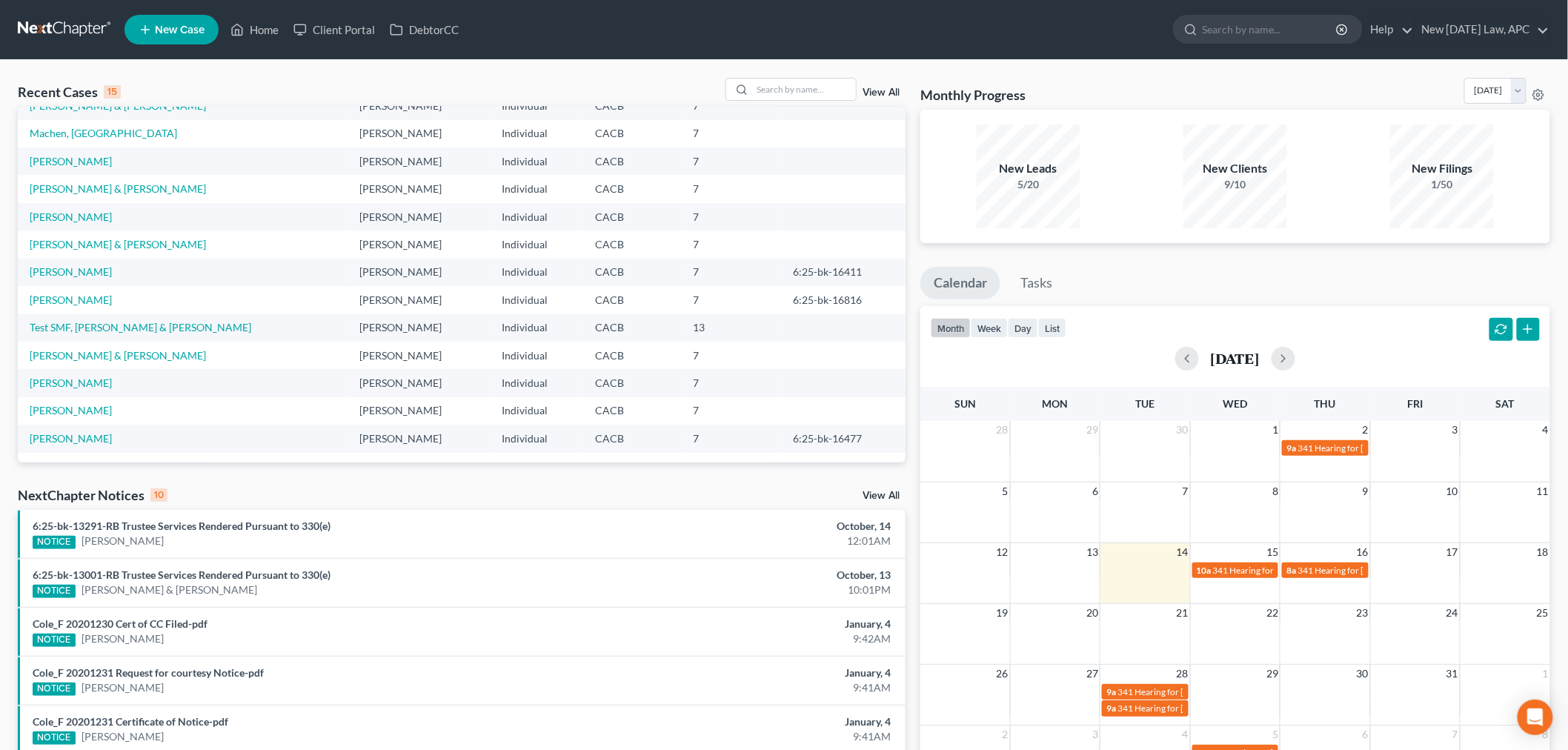
scroll to position [100, 0]
click at [883, 495] on link "View All" at bounding box center [881, 495] width 37 height 10
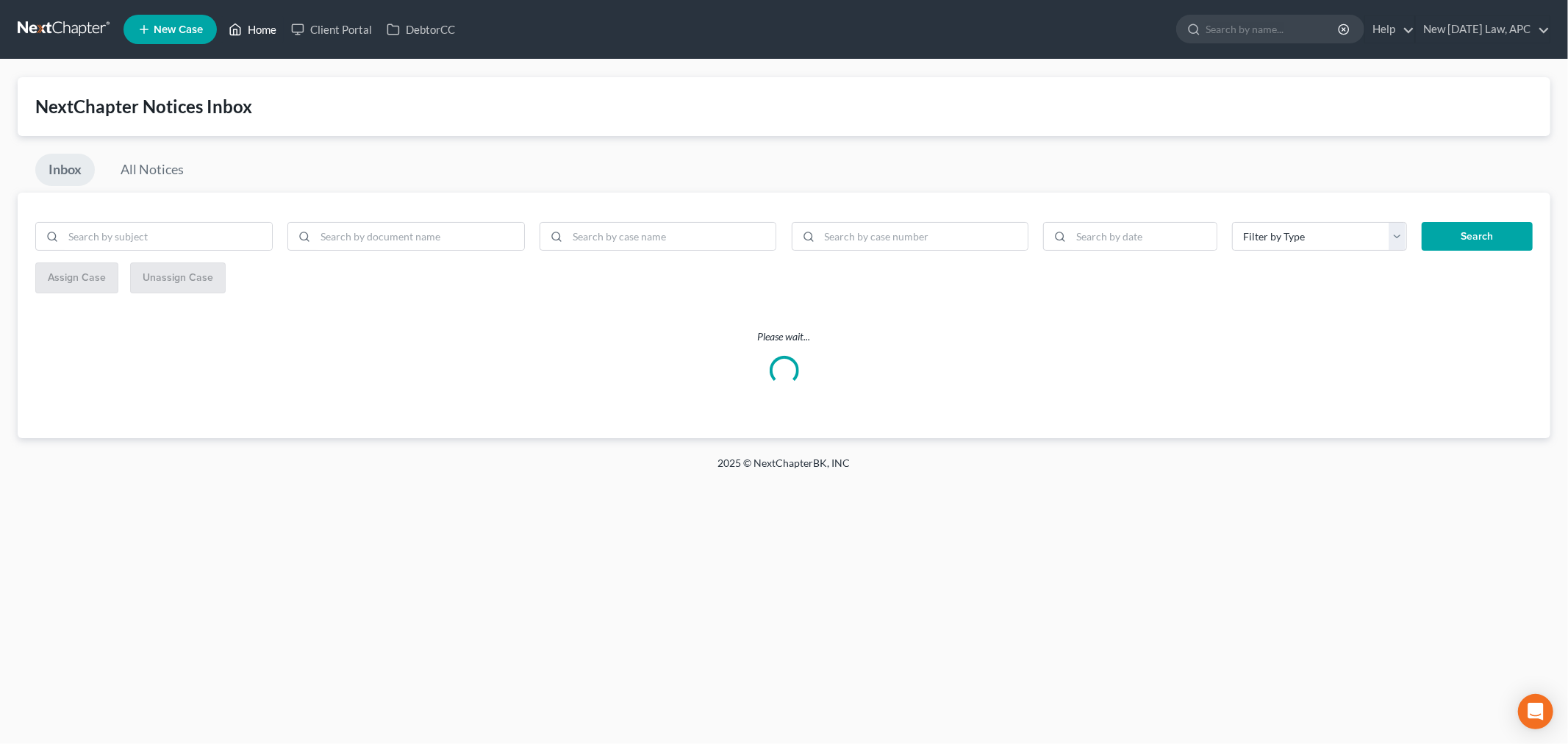
click at [241, 31] on icon at bounding box center [235, 29] width 13 height 18
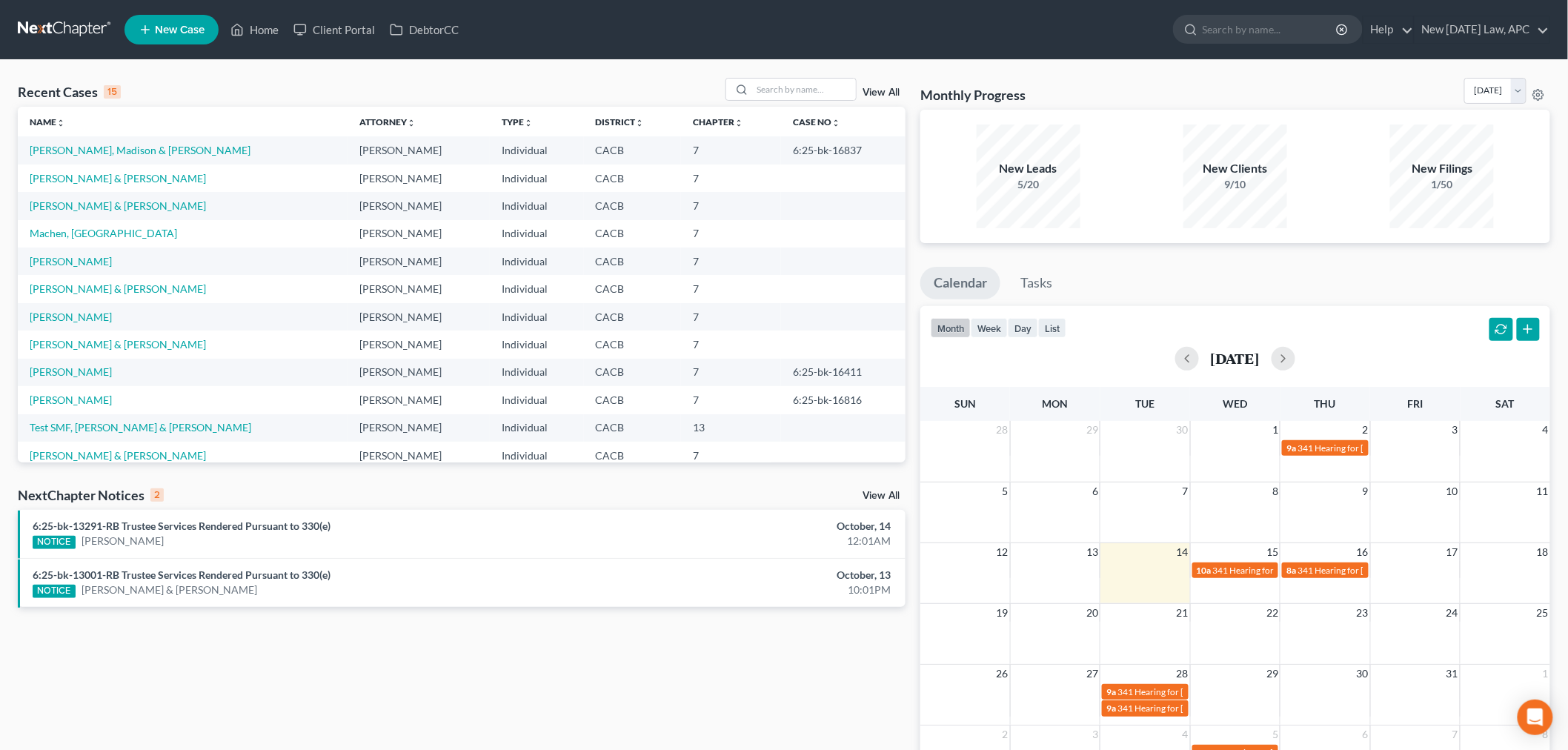
click at [884, 492] on link "View All" at bounding box center [881, 495] width 37 height 10
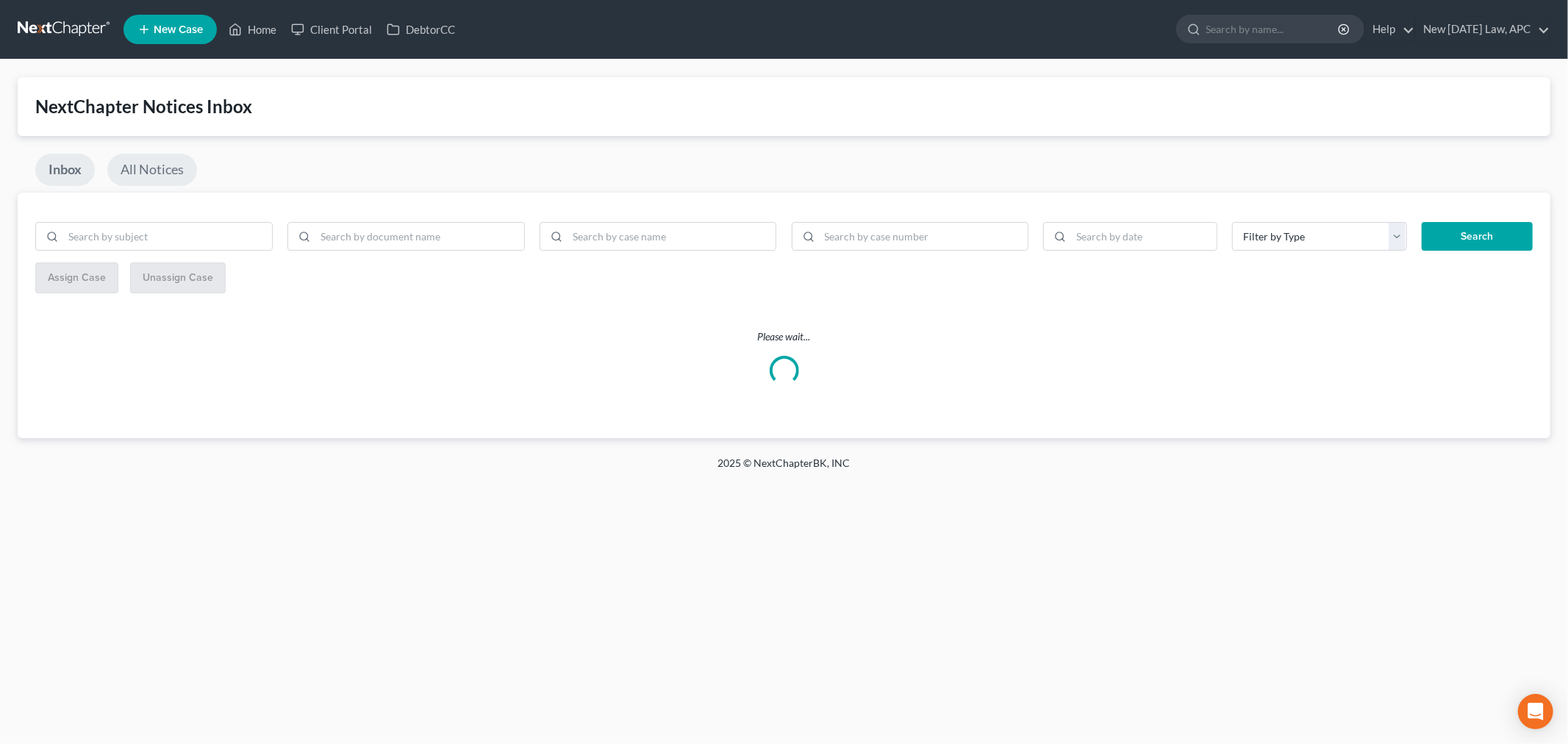
click at [144, 173] on link "All Notices" at bounding box center [152, 170] width 90 height 32
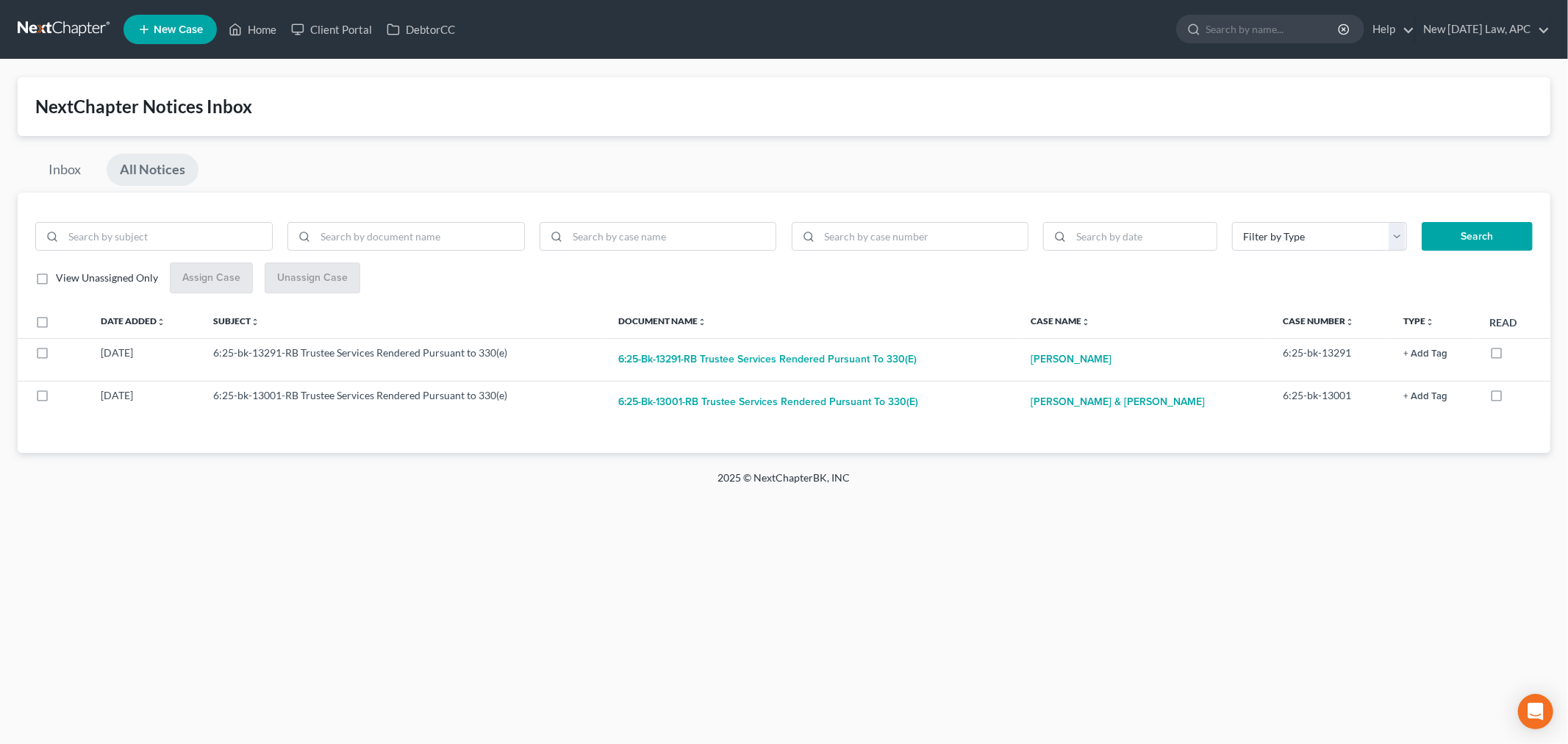
click at [151, 165] on link "All Notices" at bounding box center [152, 170] width 92 height 32
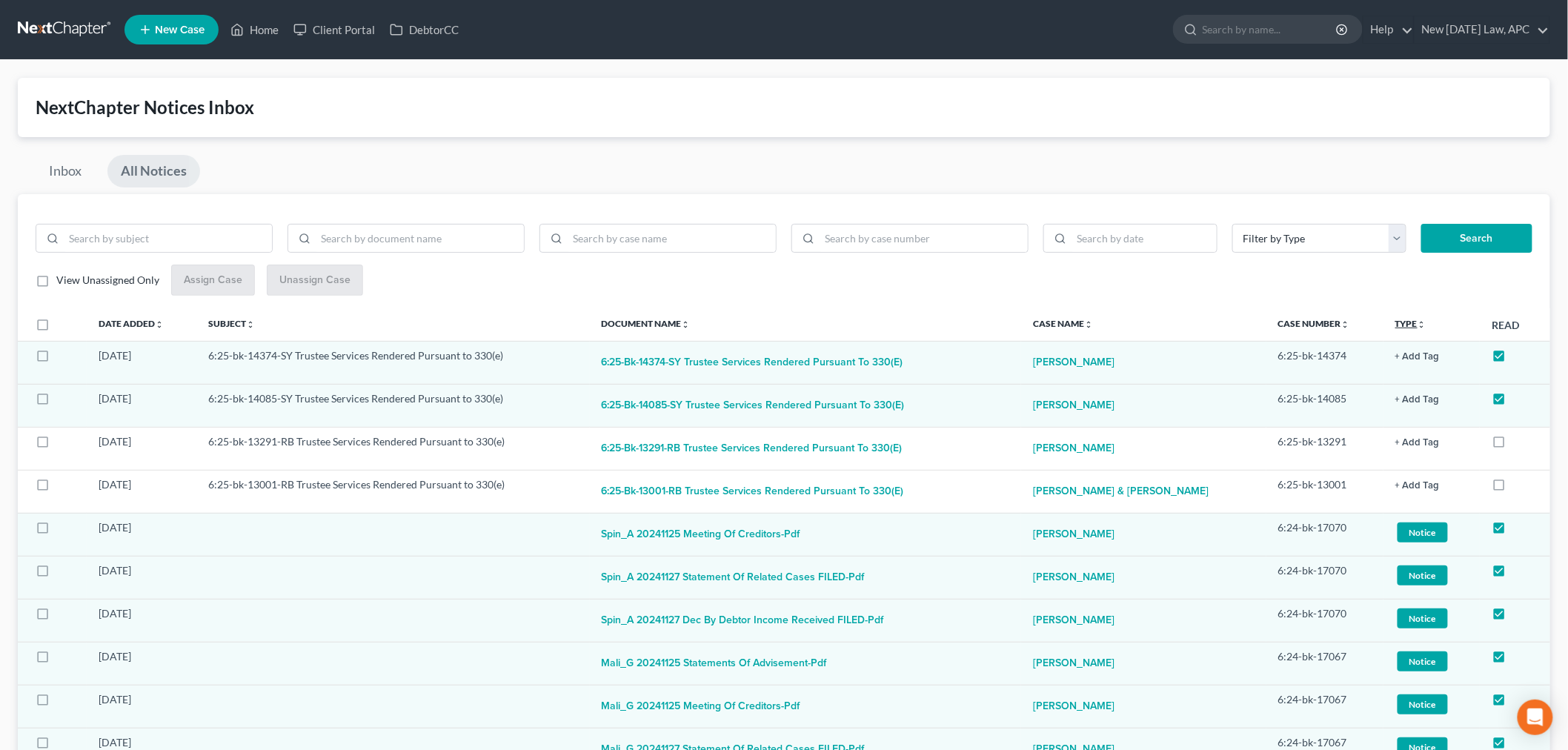
click at [1426, 326] on icon "unfold_more" at bounding box center [1422, 324] width 9 height 9
click at [1406, 324] on link "Type unfold_more expand_more expand_less" at bounding box center [1412, 323] width 33 height 11
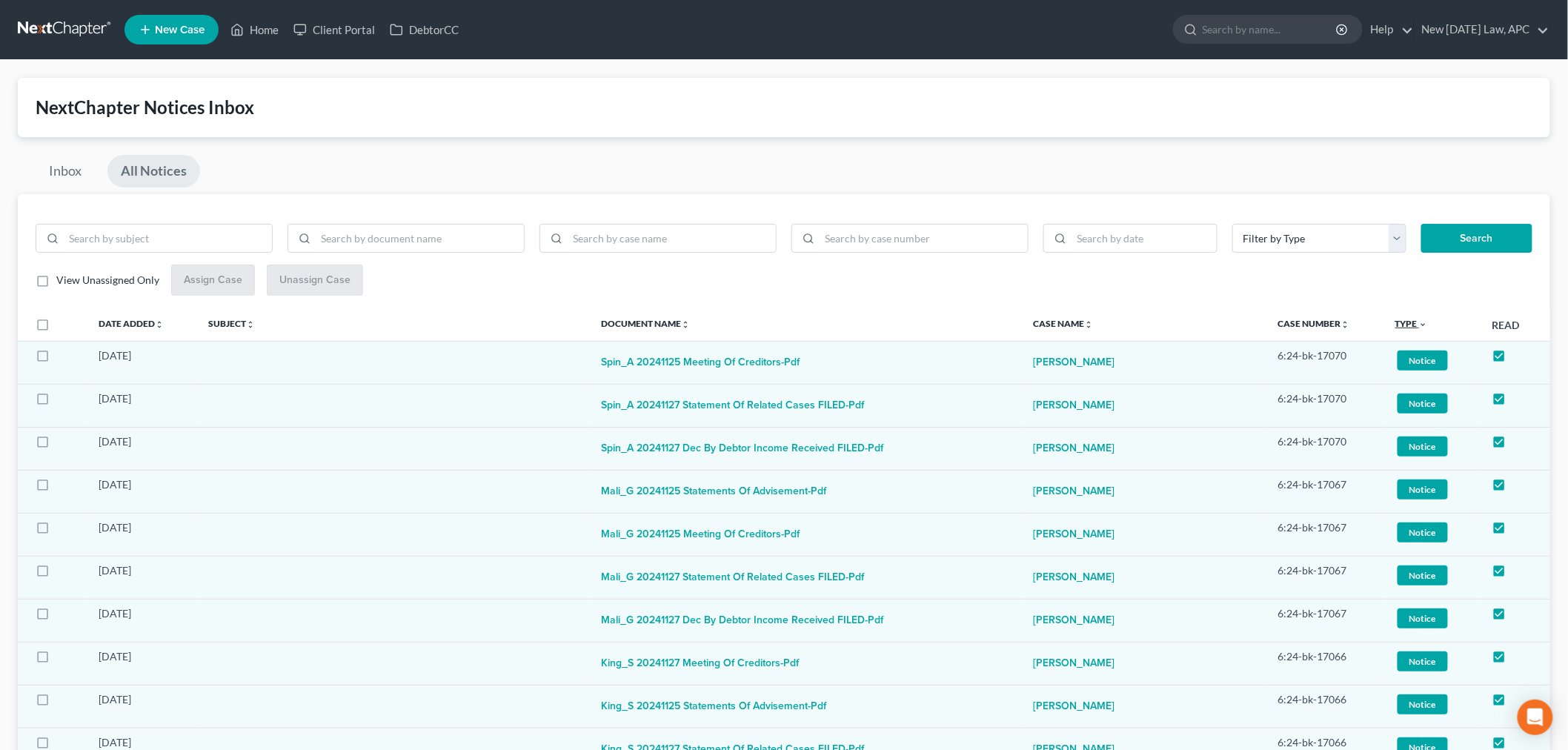
click at [1412, 326] on link "Type unfold_more expand_more expand_less" at bounding box center [1412, 323] width 33 height 11
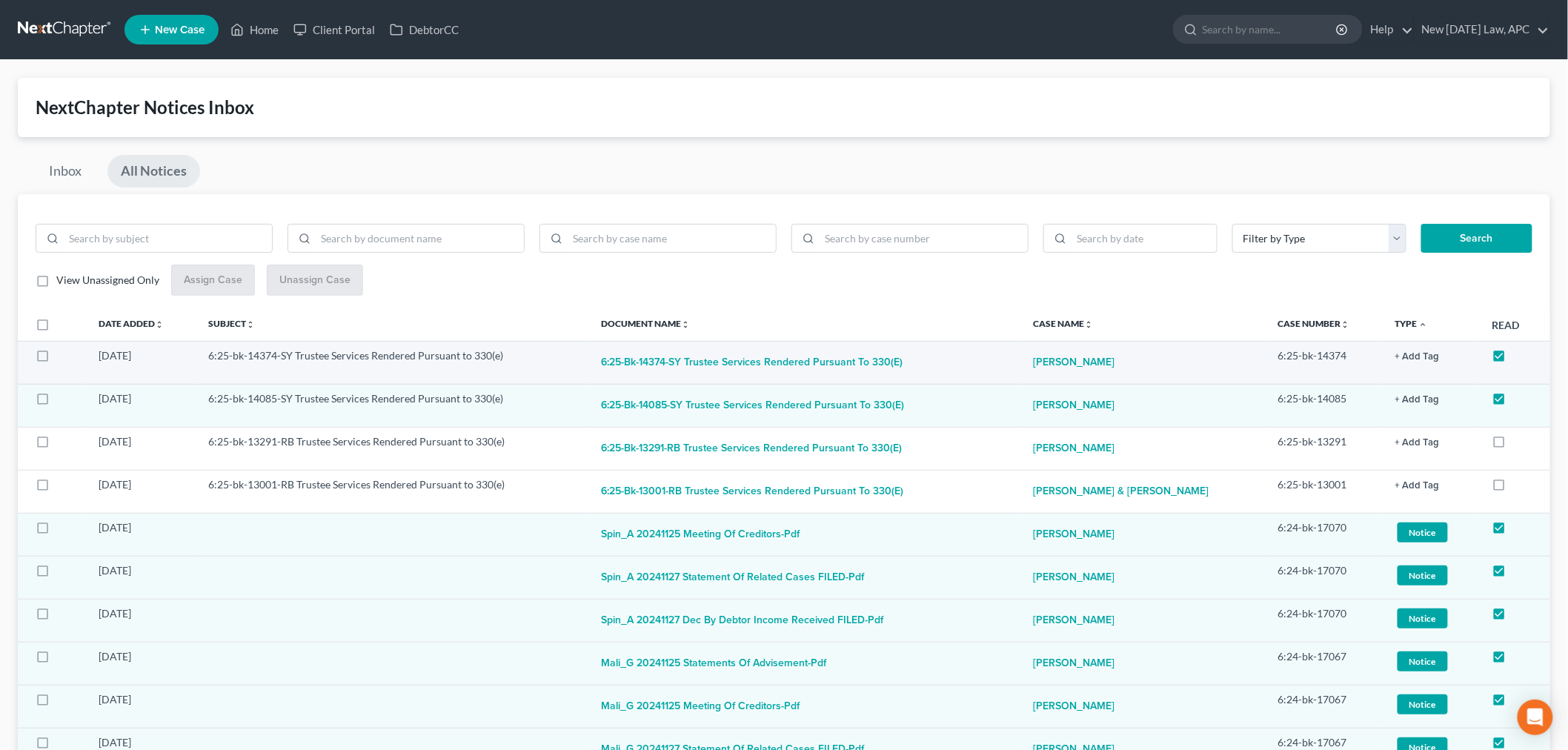
click at [1410, 357] on button "+ Add Tag" at bounding box center [1417, 357] width 44 height 9
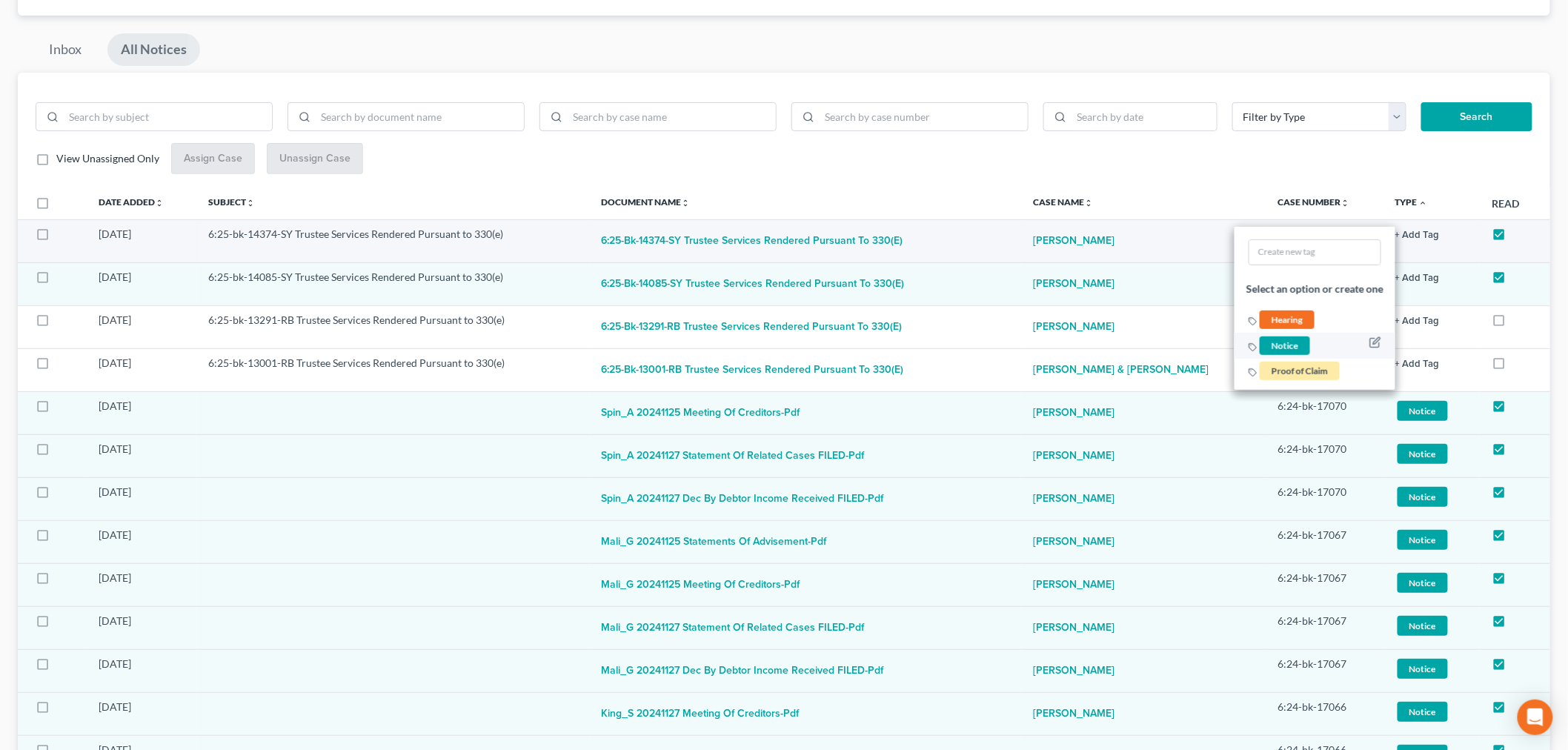
scroll to position [83, 0]
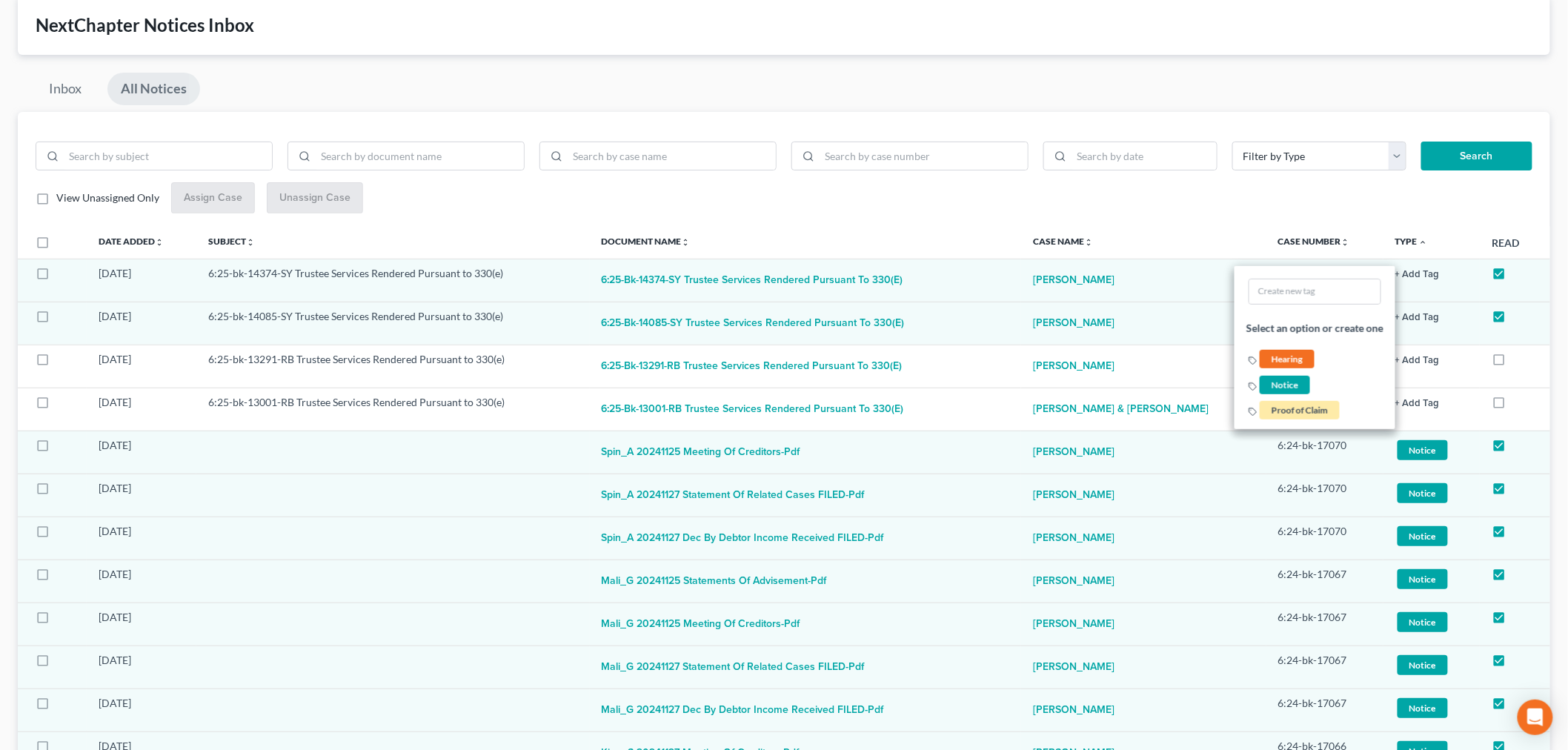
click at [1233, 193] on div "View Unassigned Only Assign Case Unassign Case" at bounding box center [784, 198] width 1497 height 32
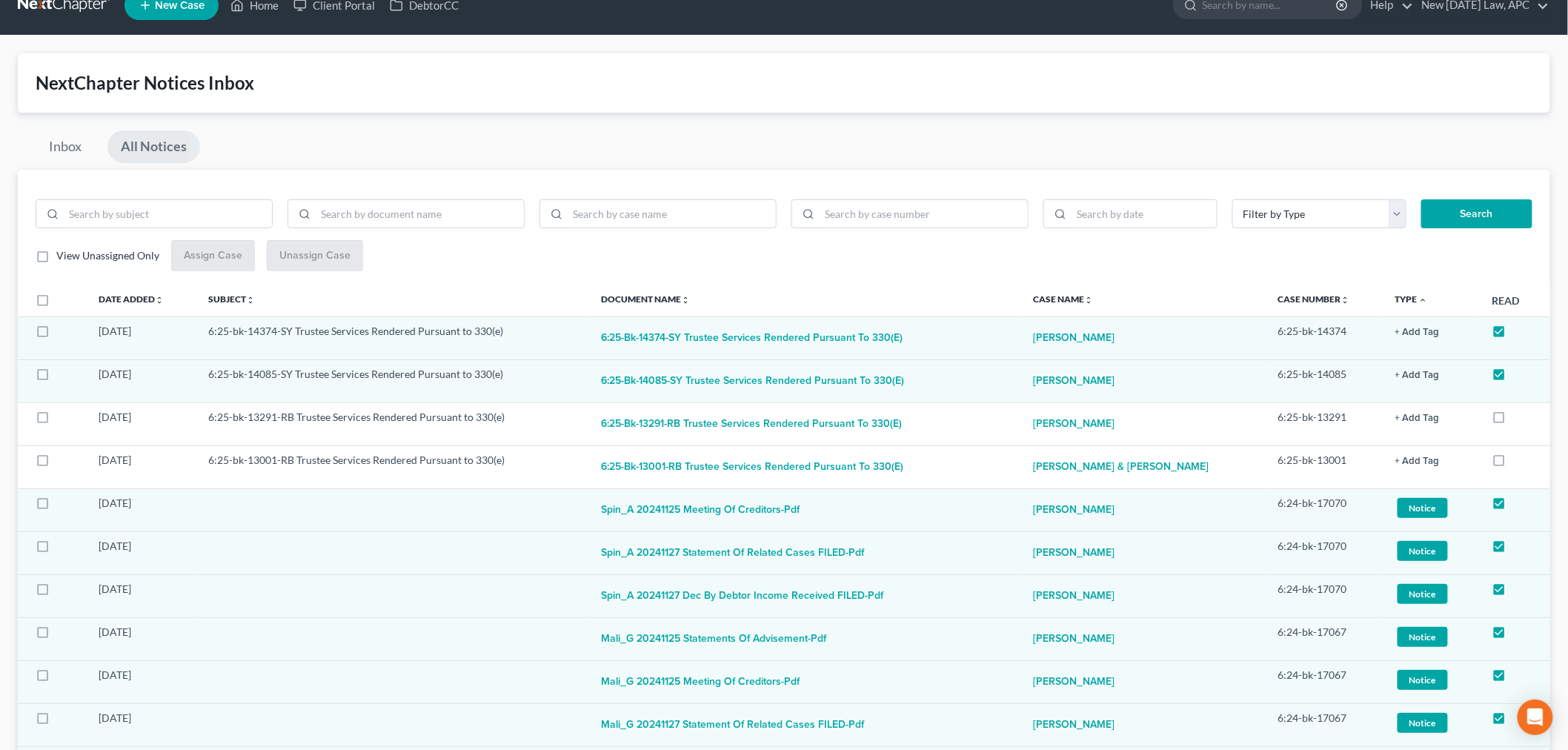
scroll to position [0, 0]
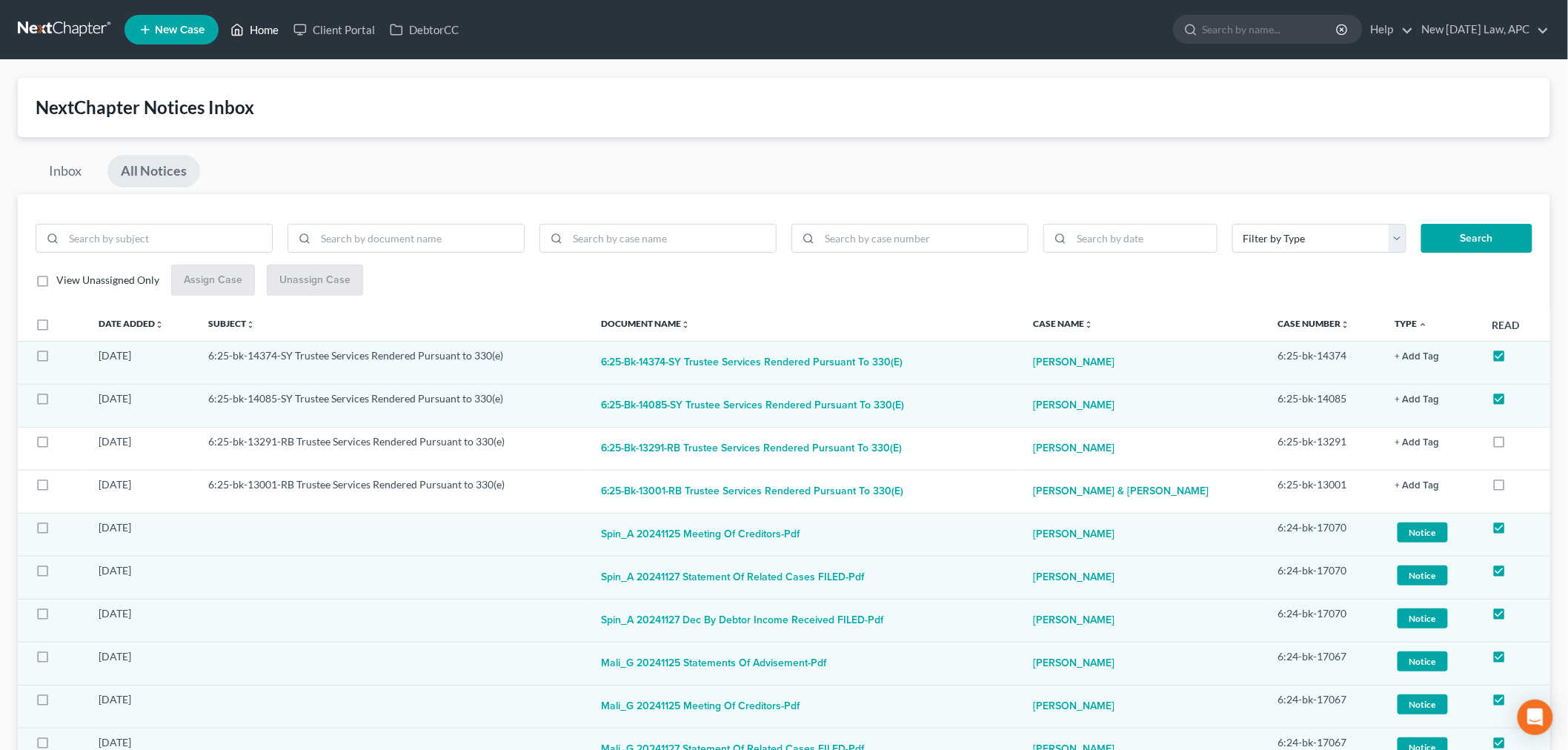
click at [270, 28] on link "Home" at bounding box center [255, 30] width 63 height 26
